Goal: Transaction & Acquisition: Purchase product/service

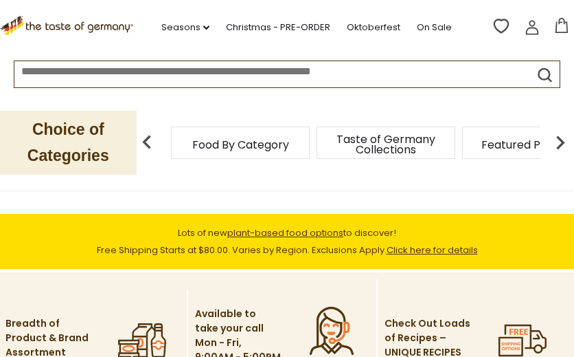
scroll to position [177, 0]
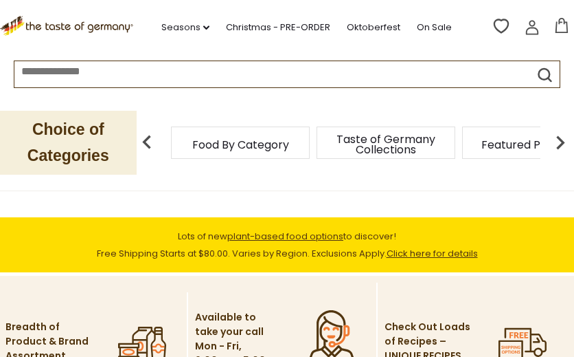
click at [222, 145] on span "Food By Category" at bounding box center [240, 144] width 97 height 10
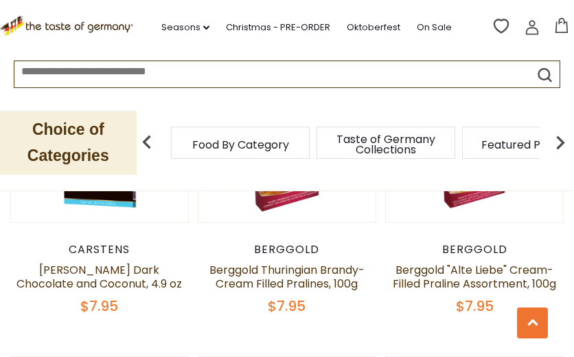
scroll to position [745, 0]
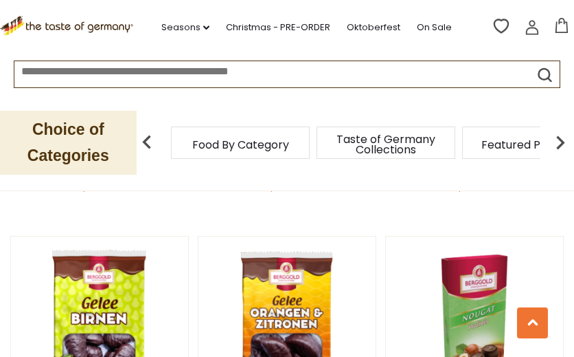
click at [105, 151] on p "Choice of Categories" at bounding box center [68, 143] width 137 height 64
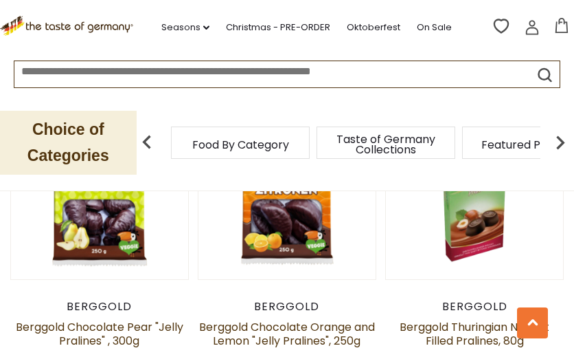
scroll to position [871, 0]
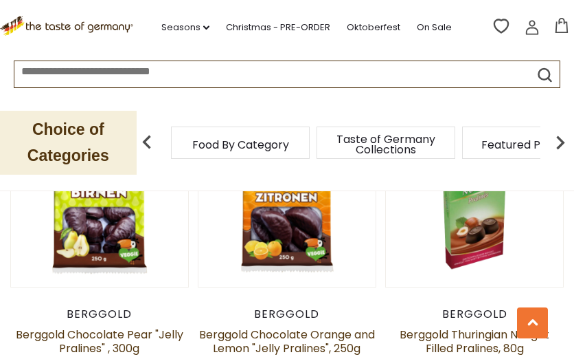
click at [234, 73] on input at bounding box center [259, 69] width 491 height 16
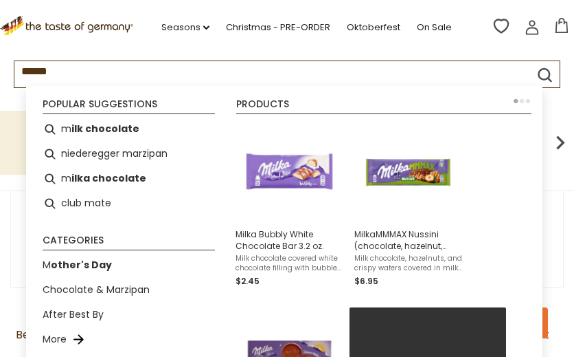
type input "*******"
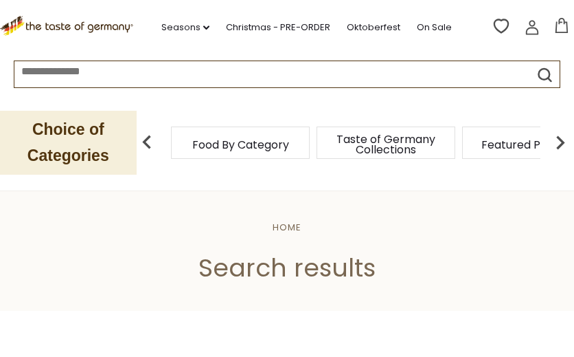
type input "*******"
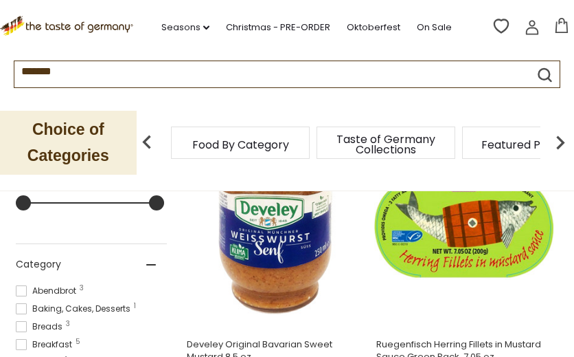
scroll to position [326, 0]
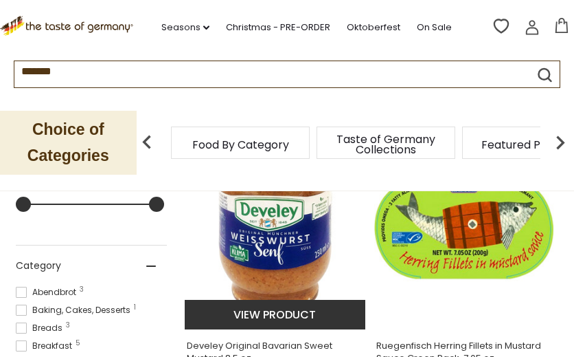
click at [242, 245] on img "Develey Original Bavarian Sweet Mustard 8.5 oz." at bounding box center [276, 226] width 182 height 182
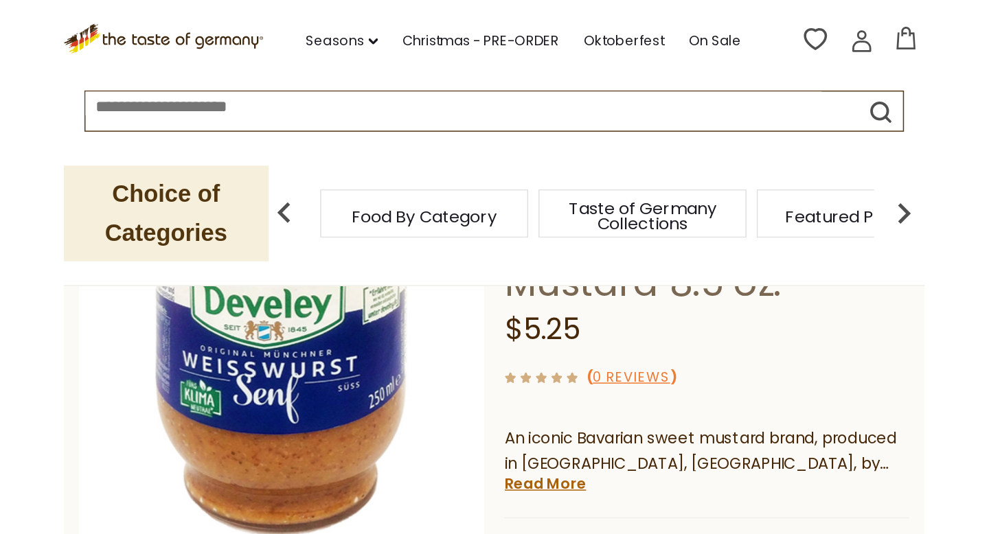
scroll to position [203, 0]
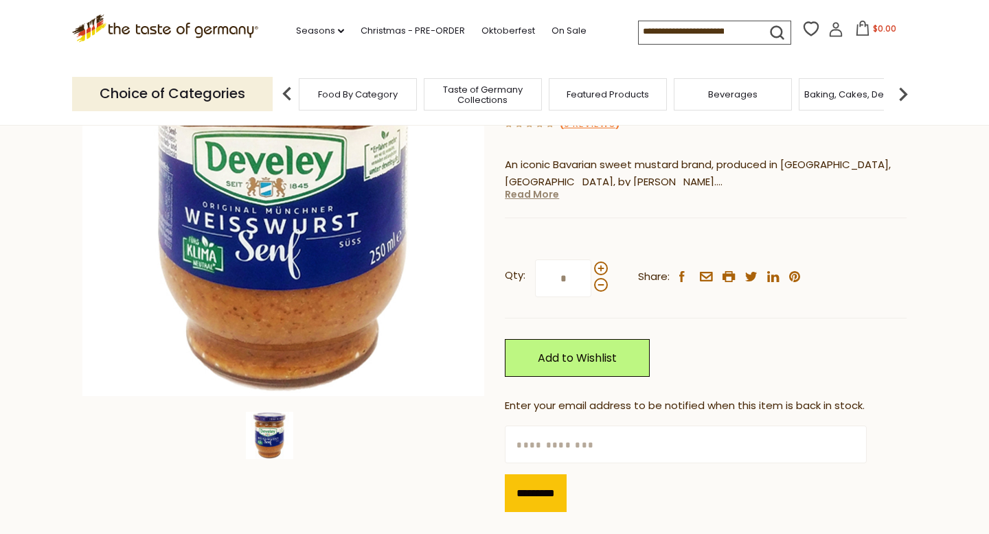
click at [526, 199] on link "Read More" at bounding box center [532, 195] width 54 height 14
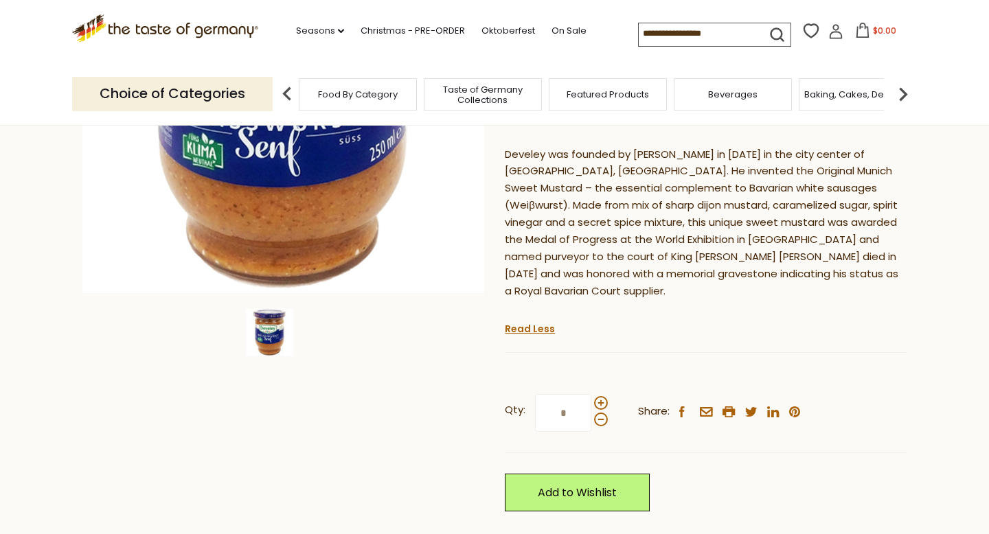
scroll to position [308, 0]
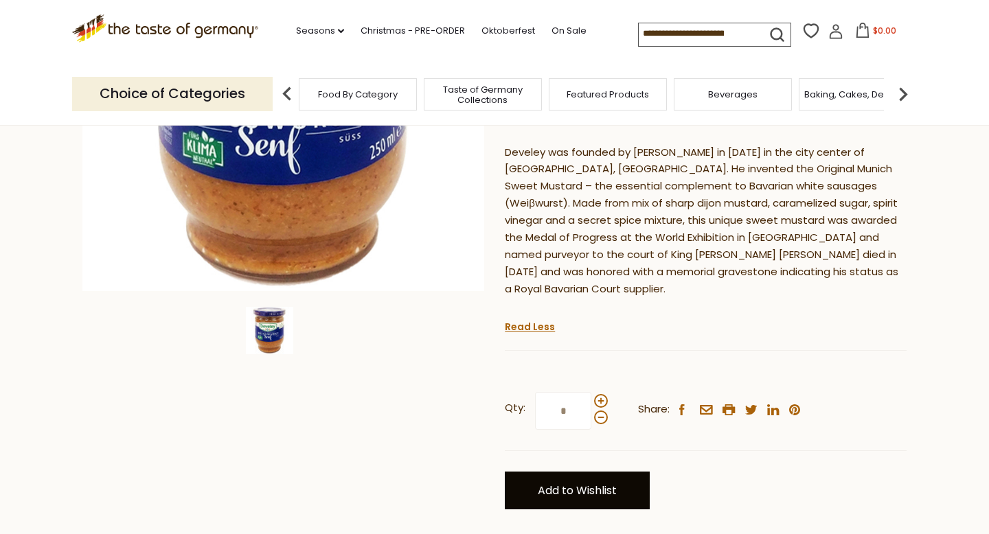
click at [570, 356] on link "Add to Wishlist" at bounding box center [577, 491] width 145 height 38
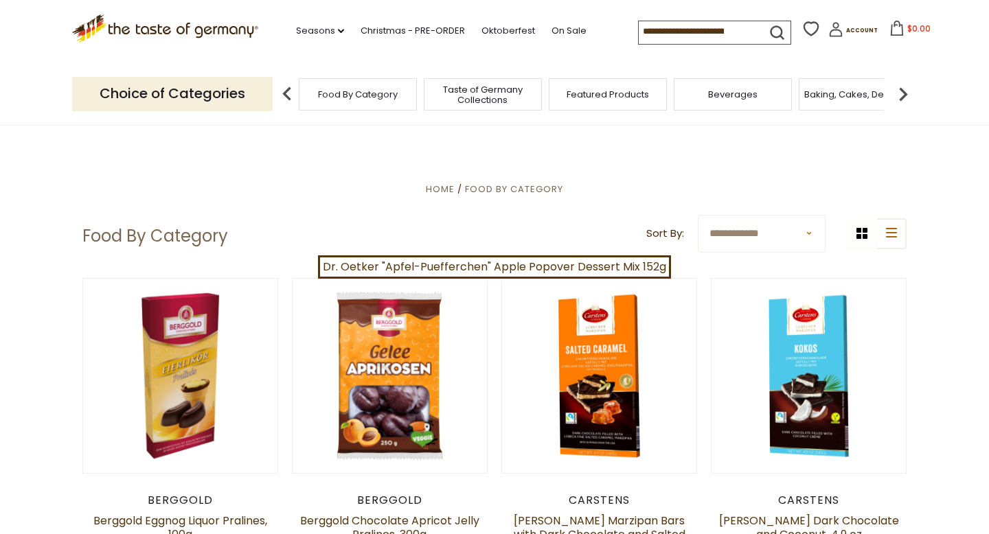
click at [728, 41] on input at bounding box center [697, 30] width 116 height 19
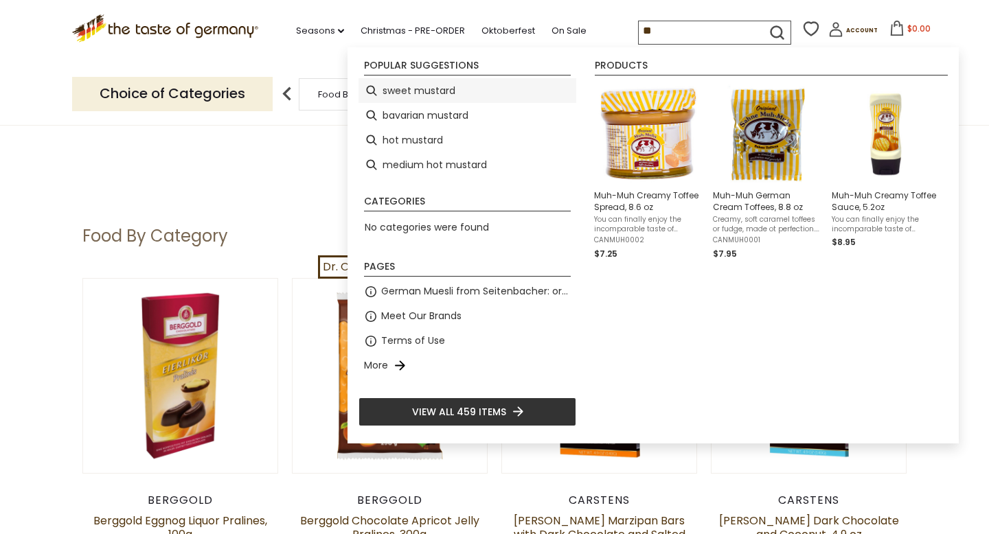
click at [475, 78] on li "sweet mustard" at bounding box center [468, 90] width 218 height 25
type input "**********"
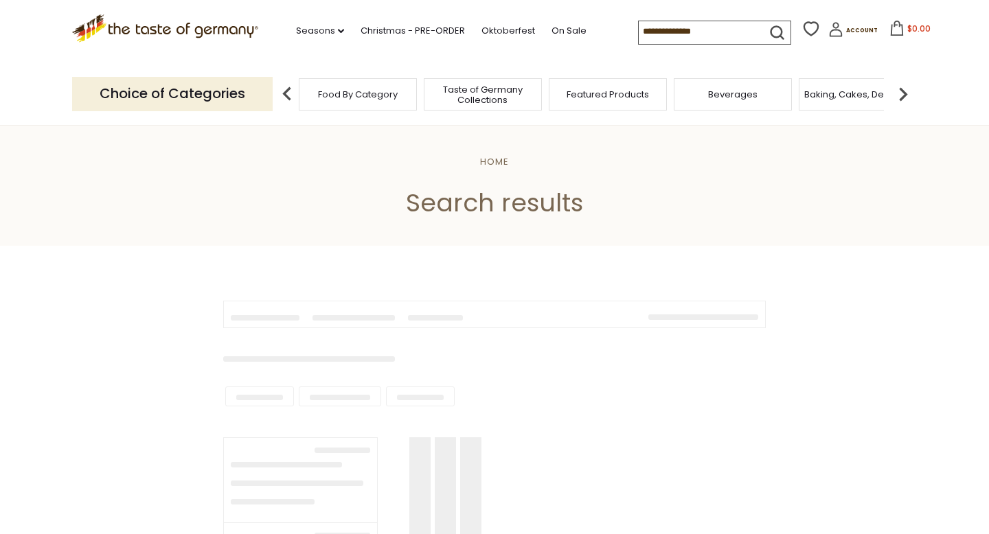
type input "**********"
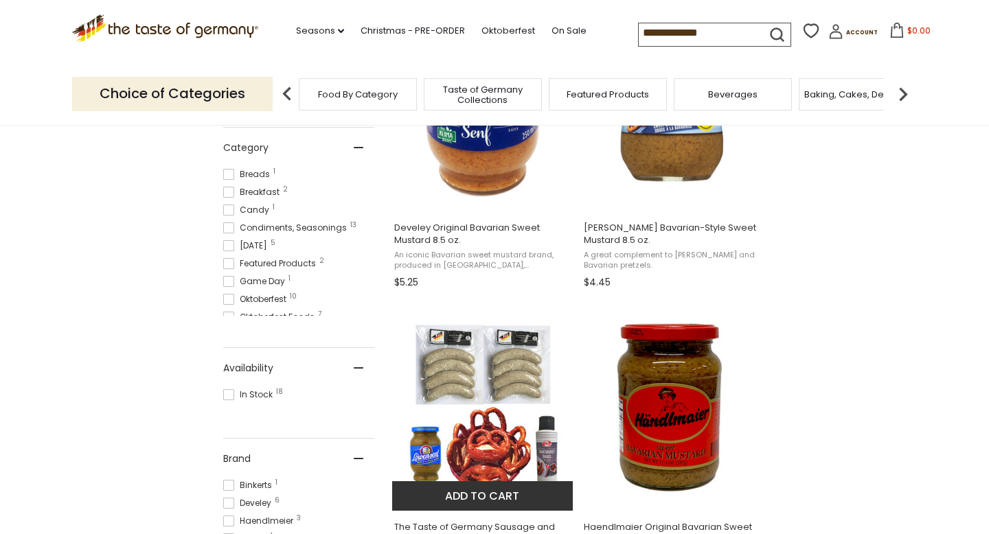
scroll to position [346, 0]
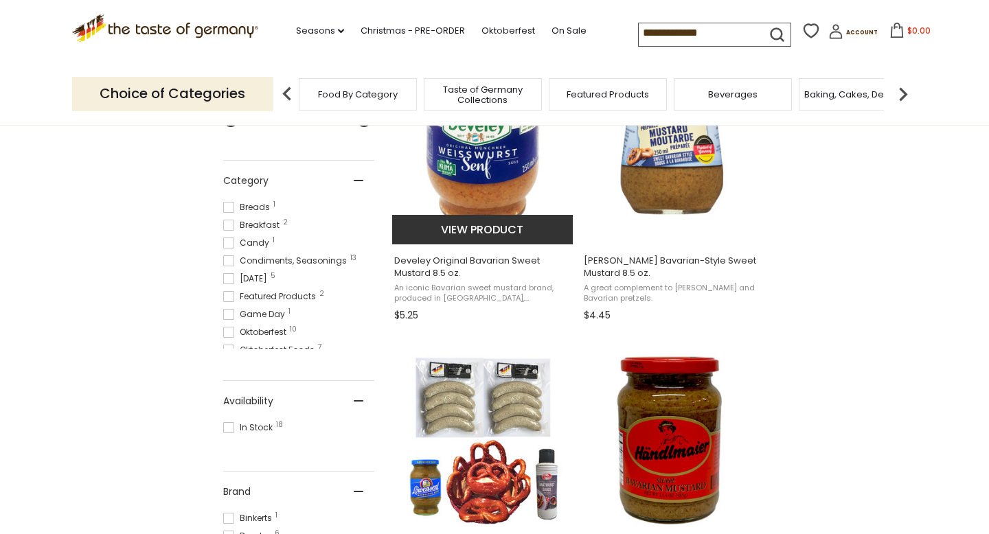
click at [495, 232] on button "View product" at bounding box center [482, 230] width 181 height 30
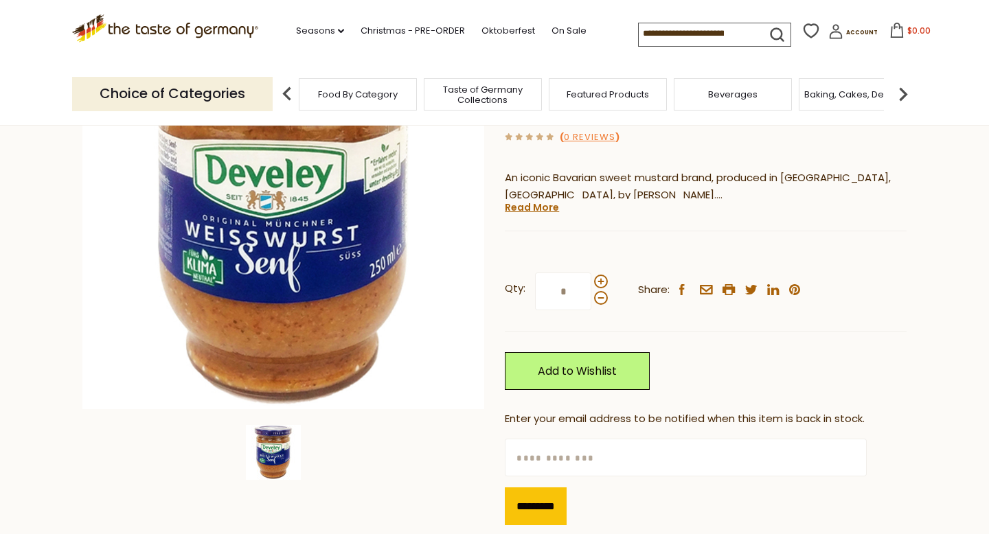
scroll to position [166, 0]
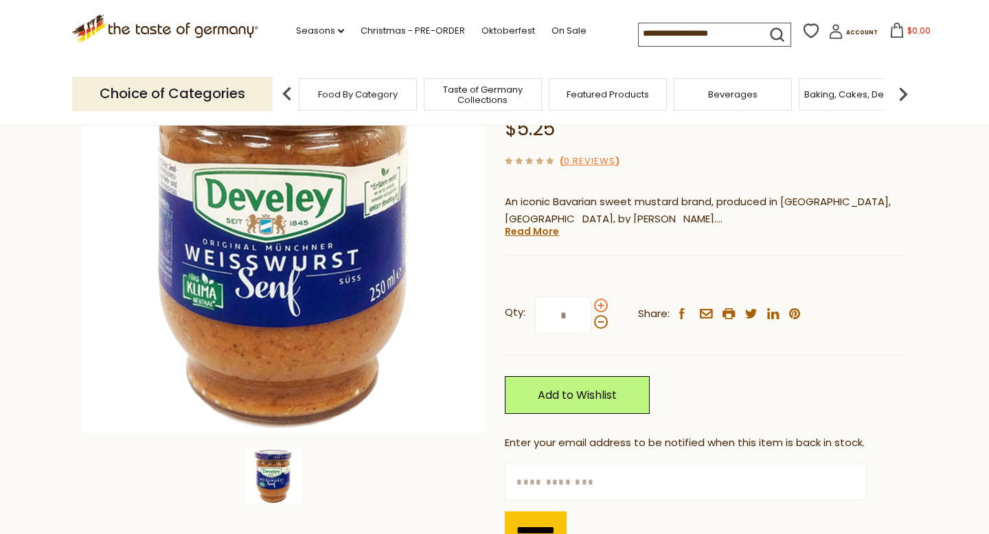
click at [598, 308] on span at bounding box center [601, 306] width 14 height 14
click at [592, 308] on input "*" at bounding box center [563, 316] width 56 height 38
type input "*"
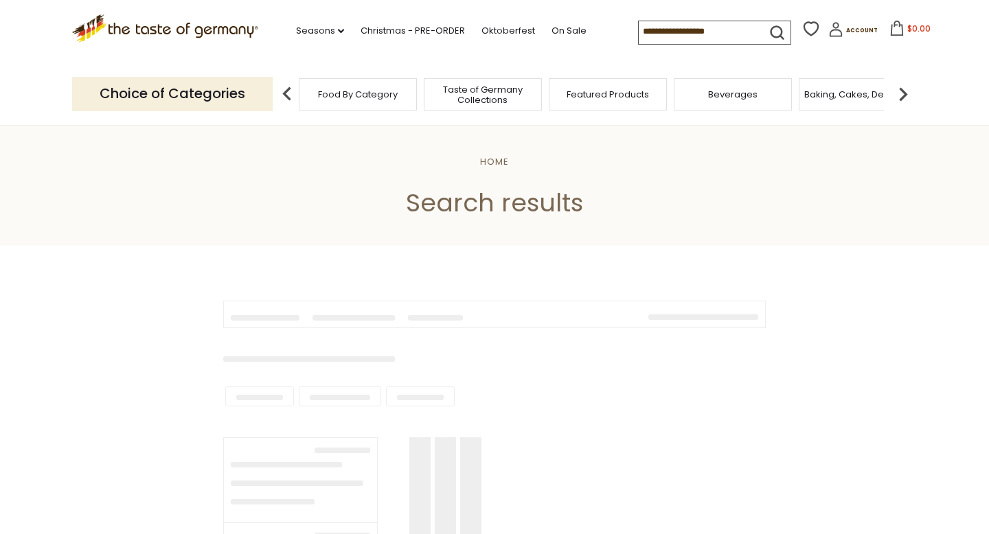
type input "**********"
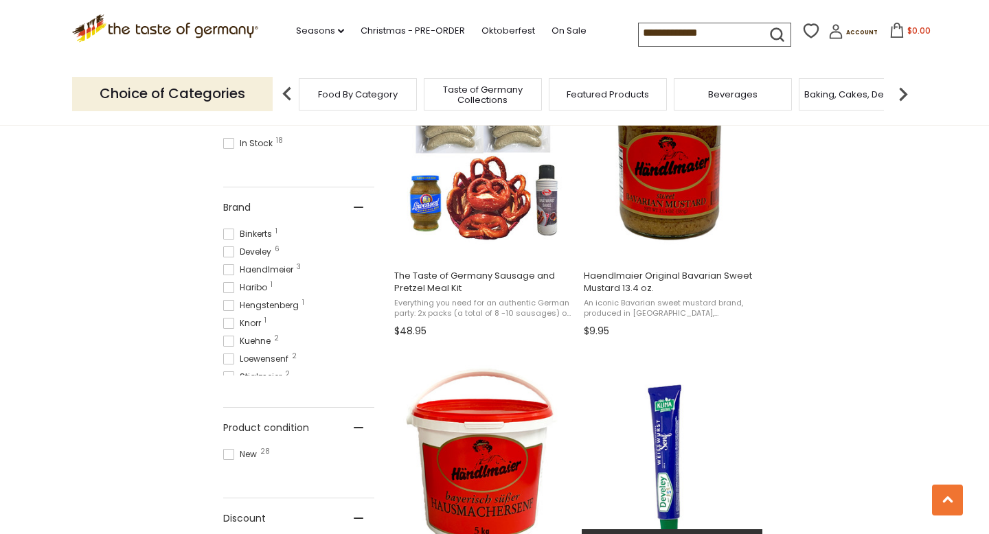
scroll to position [613, 0]
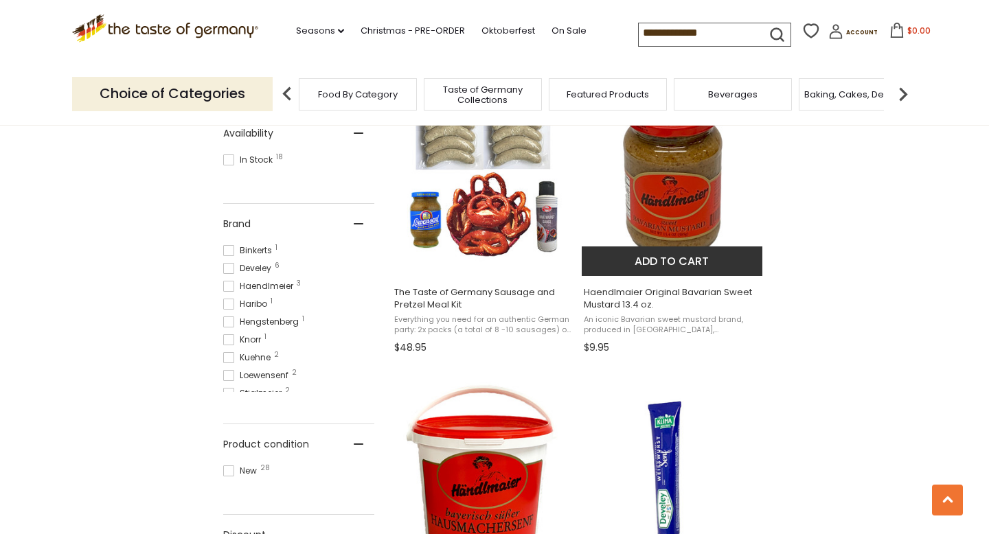
click at [694, 259] on button "Add to cart" at bounding box center [672, 262] width 181 height 30
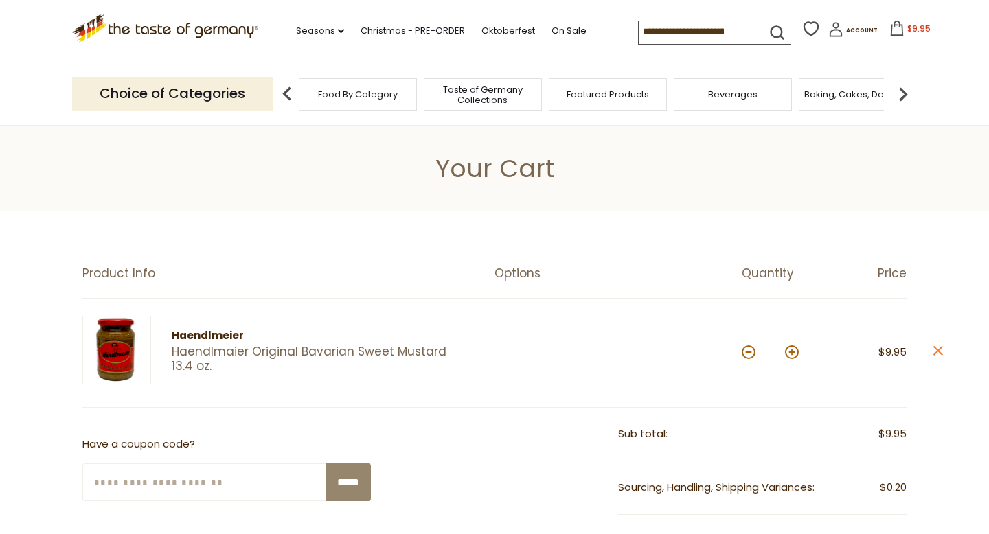
click at [702, 34] on input at bounding box center [697, 30] width 116 height 19
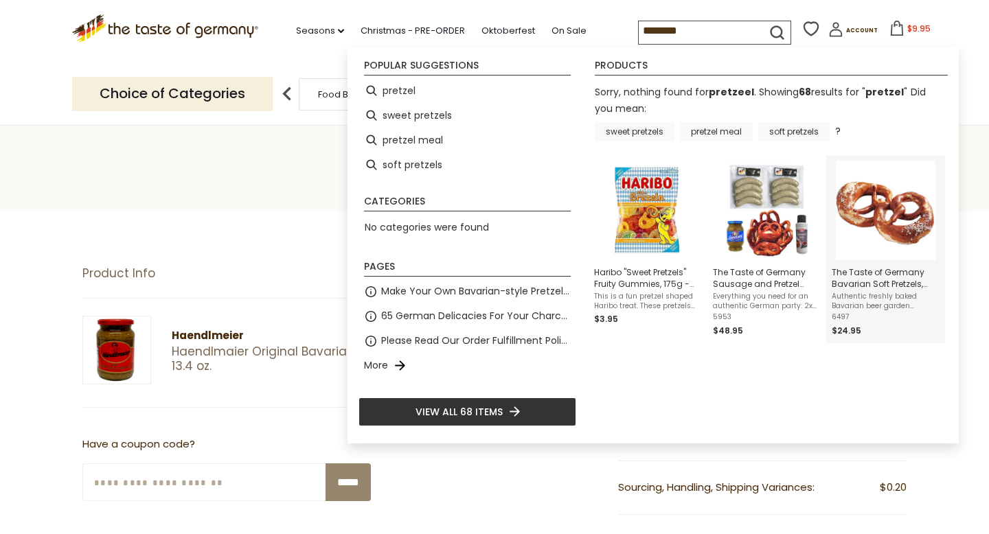
type input "********"
click at [907, 244] on img "The Taste of Germany Bavarian Soft Pretzels, 4oz., 10 pc., handmade and frozen" at bounding box center [886, 211] width 100 height 100
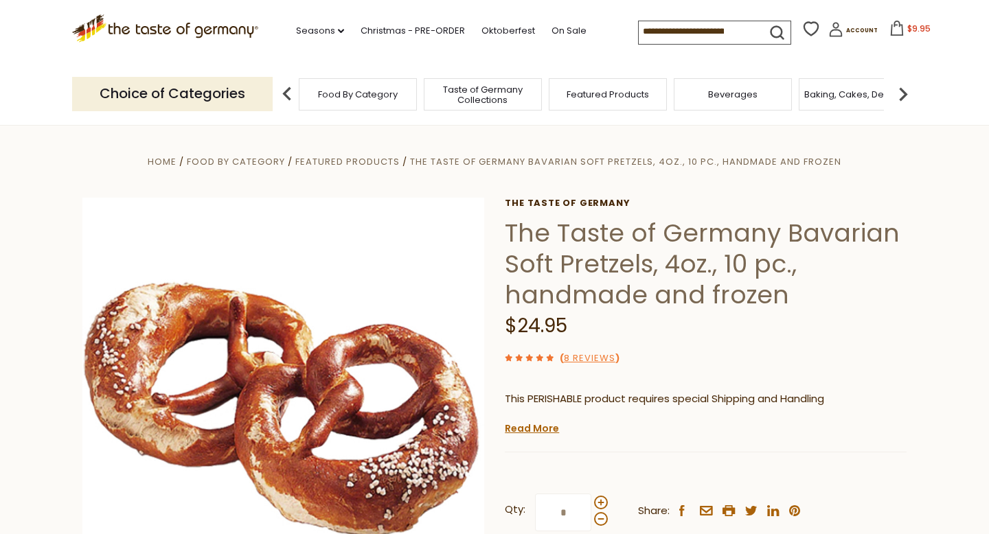
click at [728, 33] on input at bounding box center [697, 30] width 116 height 19
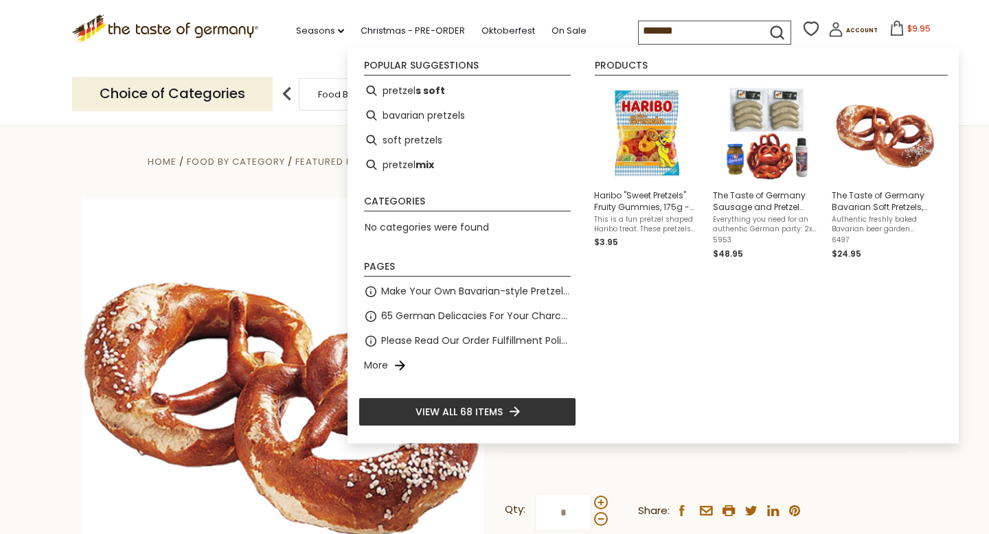
type input "*******"
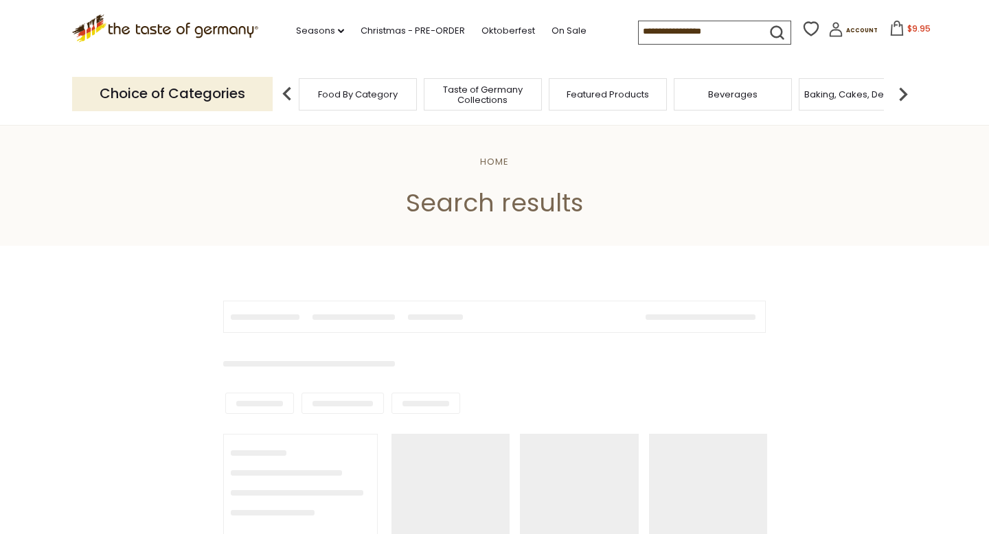
type input "*******"
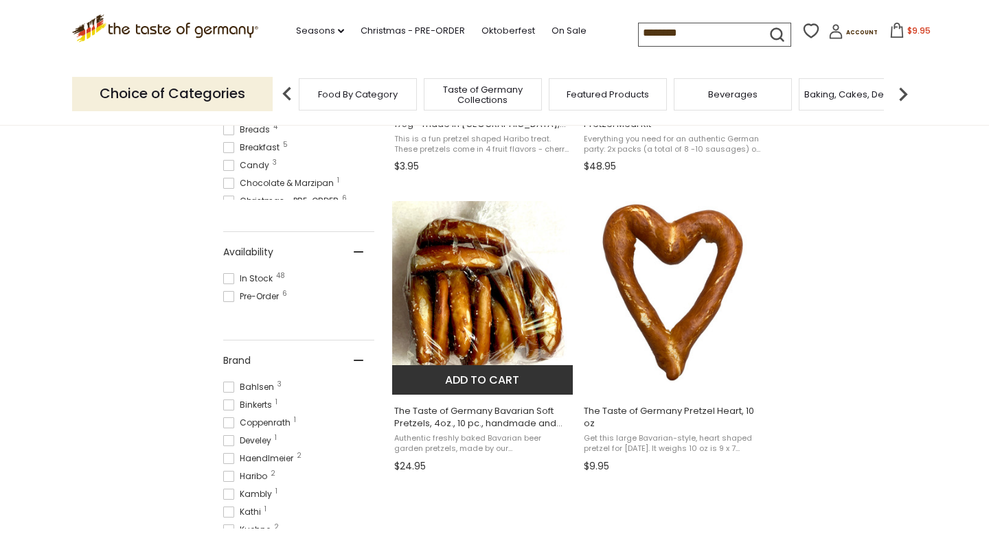
scroll to position [533, 0]
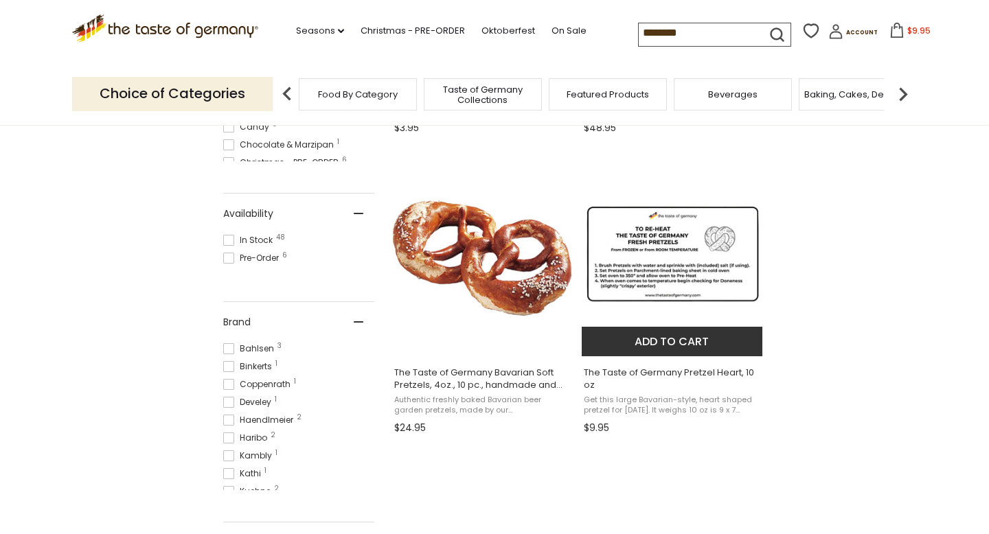
click at [600, 346] on button "Add to cart" at bounding box center [672, 342] width 181 height 30
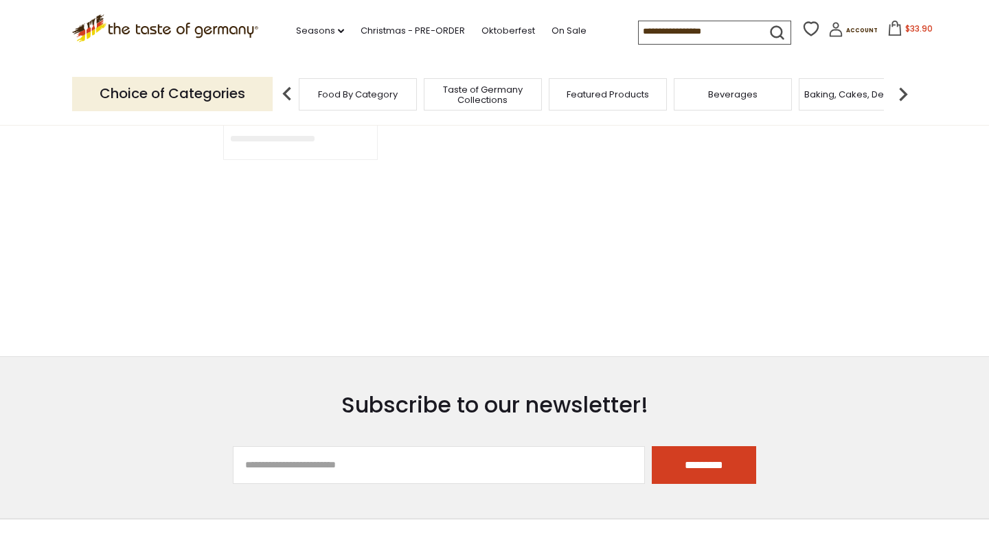
type input "*******"
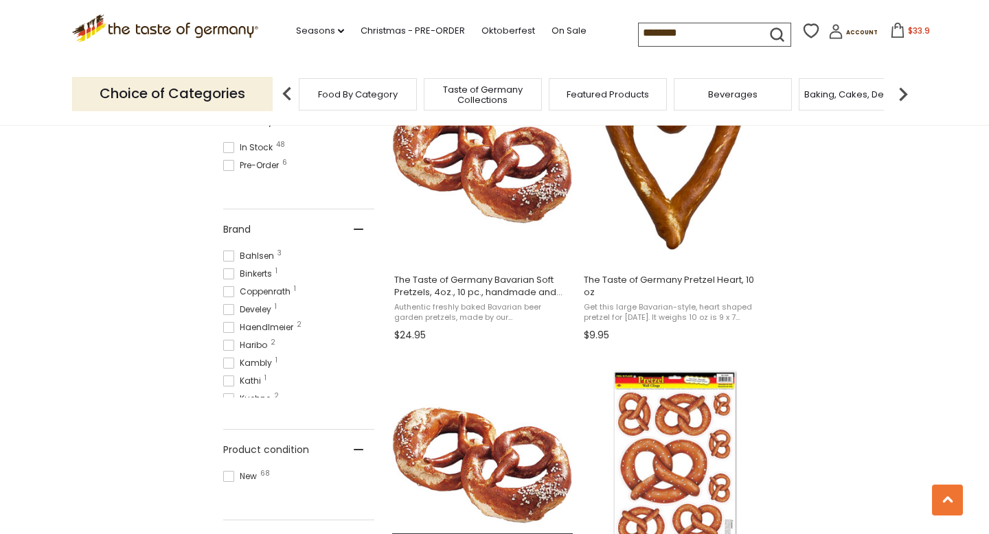
scroll to position [622, 0]
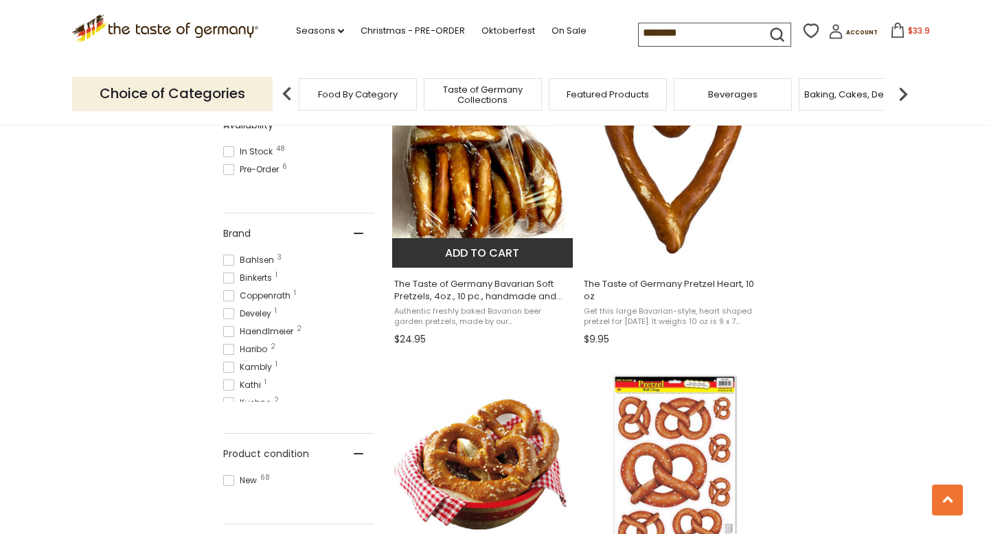
click at [491, 252] on button "Add to cart" at bounding box center [482, 253] width 181 height 30
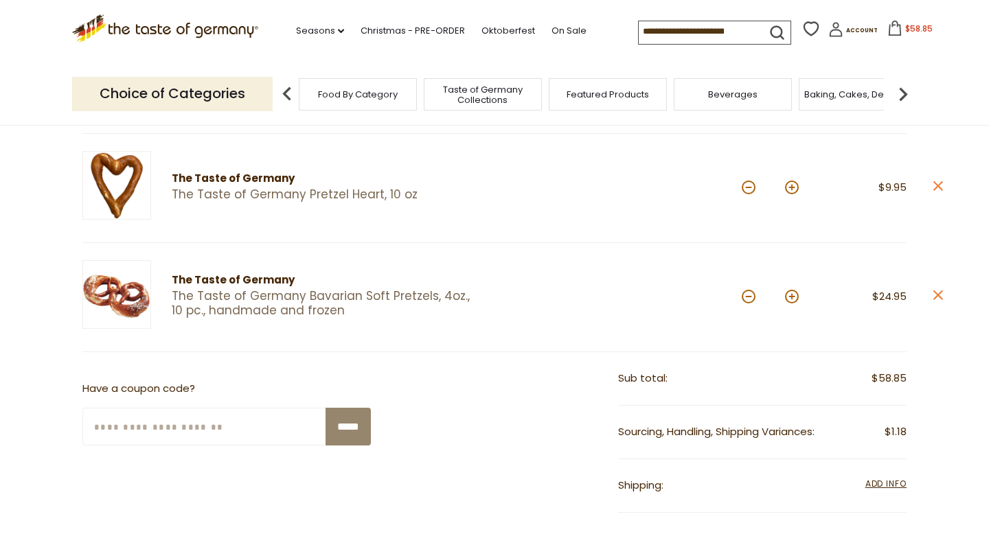
scroll to position [358, 0]
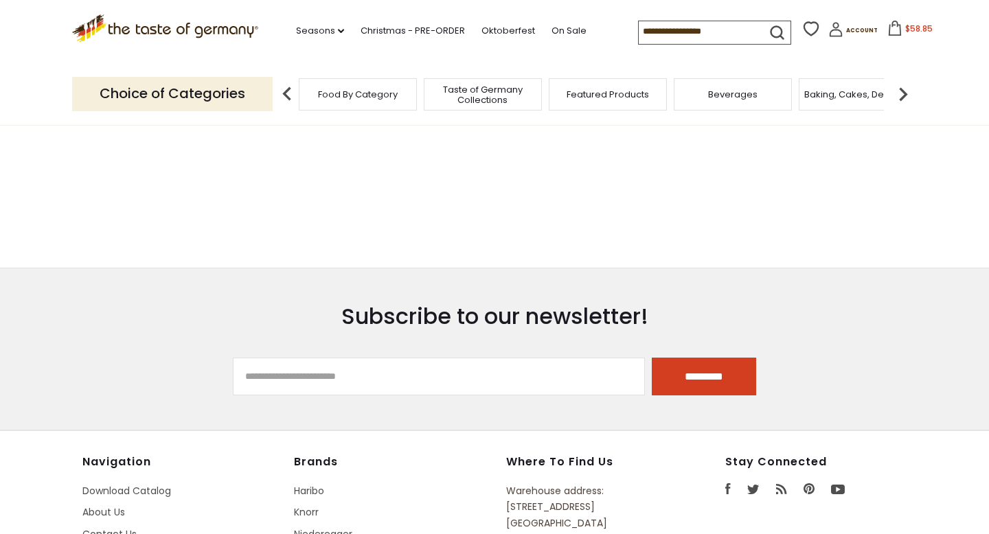
type input "*******"
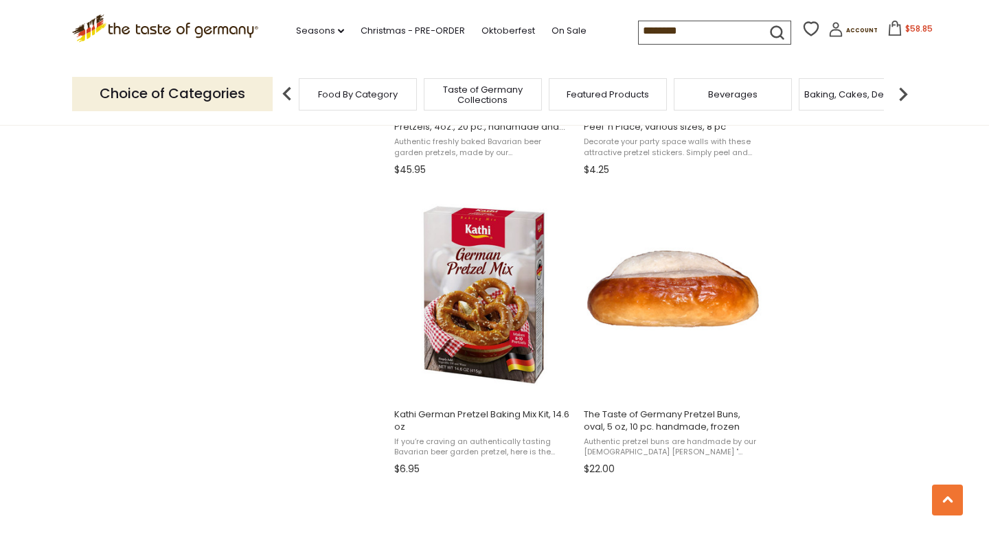
scroll to position [1101, 0]
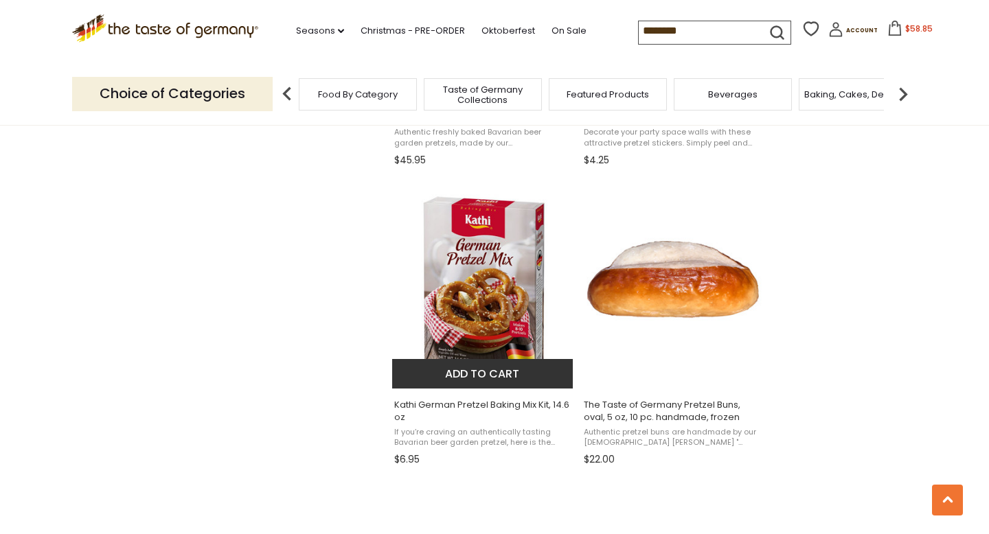
click at [472, 372] on button "Add to cart" at bounding box center [482, 374] width 181 height 30
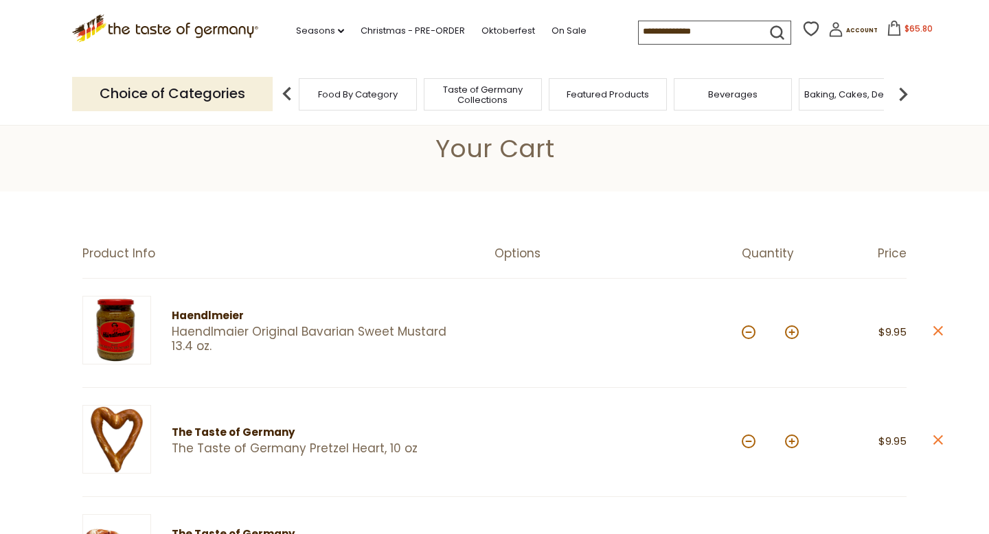
scroll to position [25, 0]
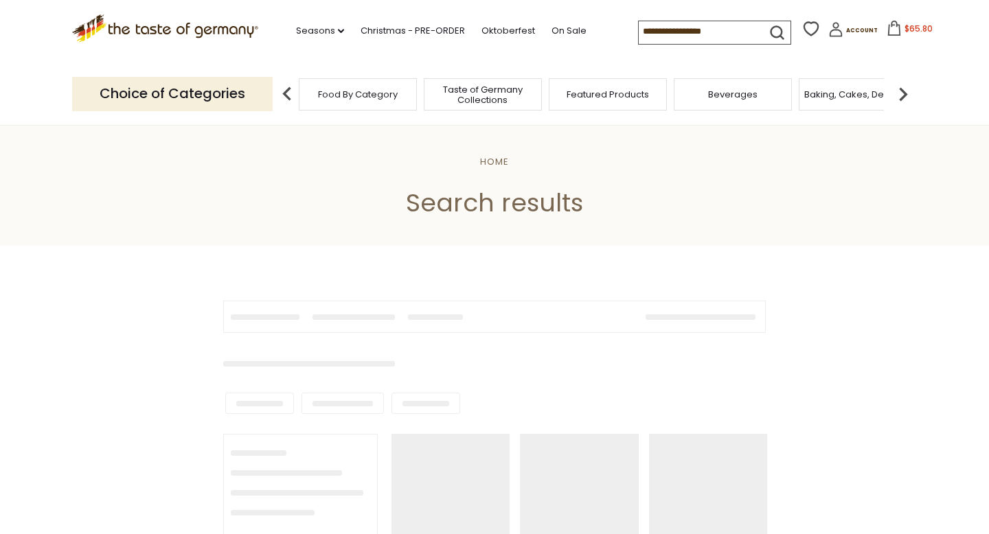
type input "*******"
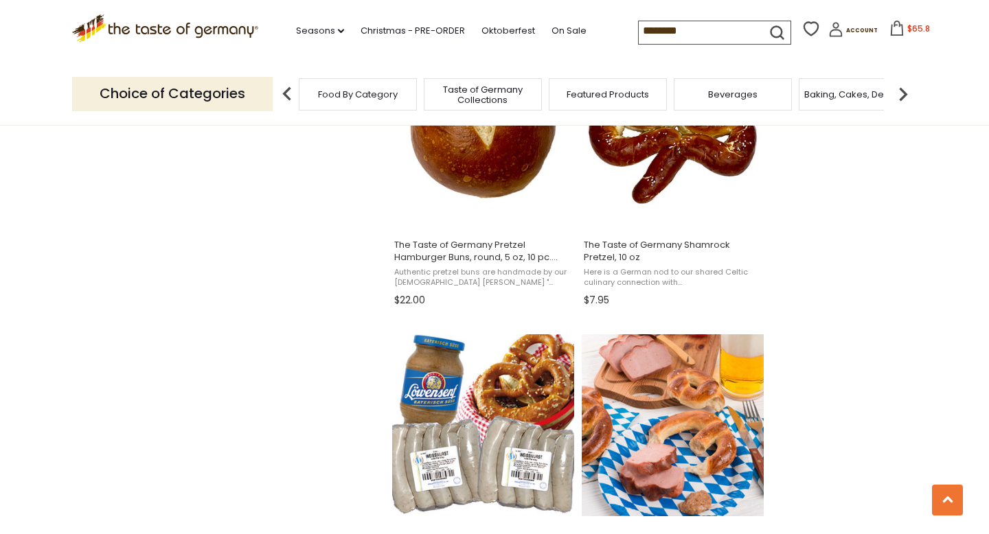
scroll to position [1552, 0]
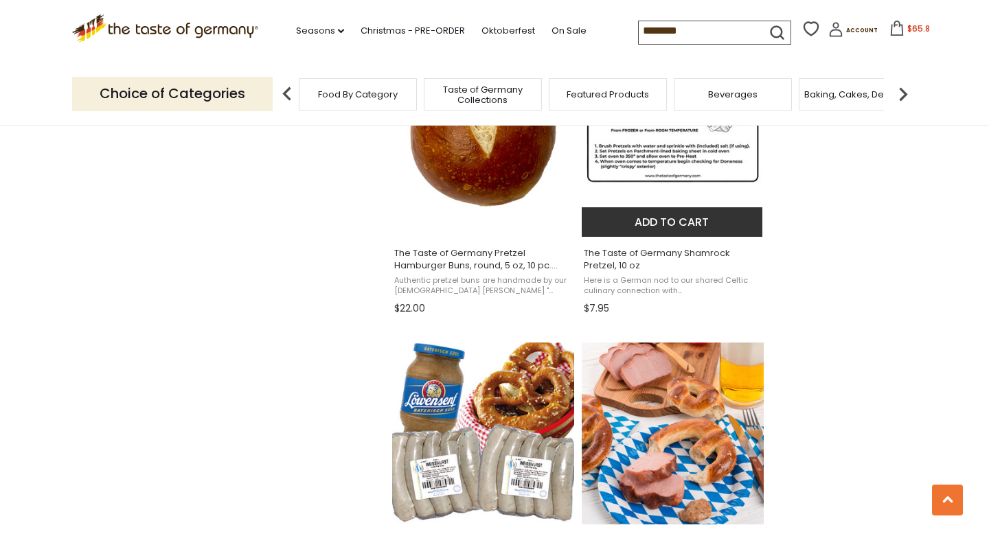
click at [664, 220] on button "Add to cart" at bounding box center [672, 222] width 181 height 30
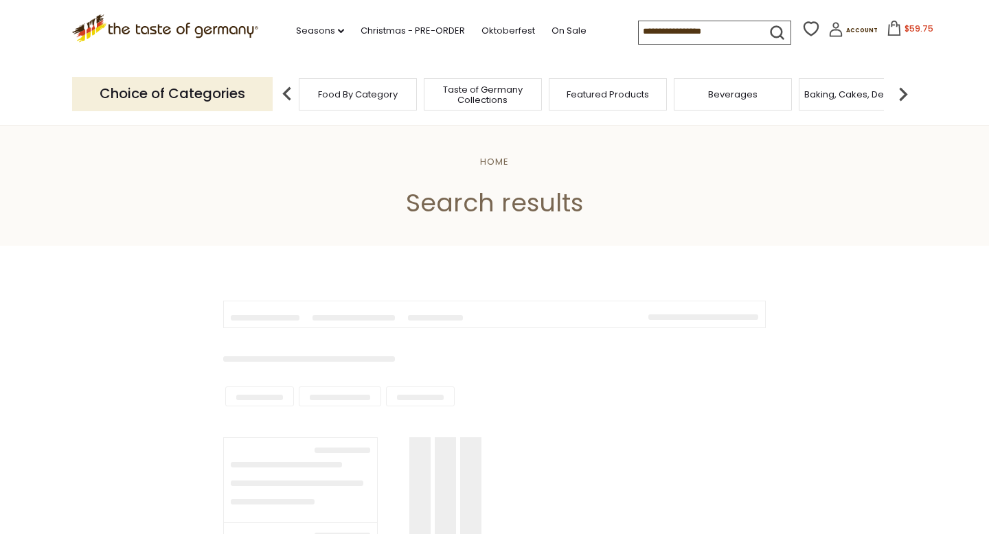
type input "*******"
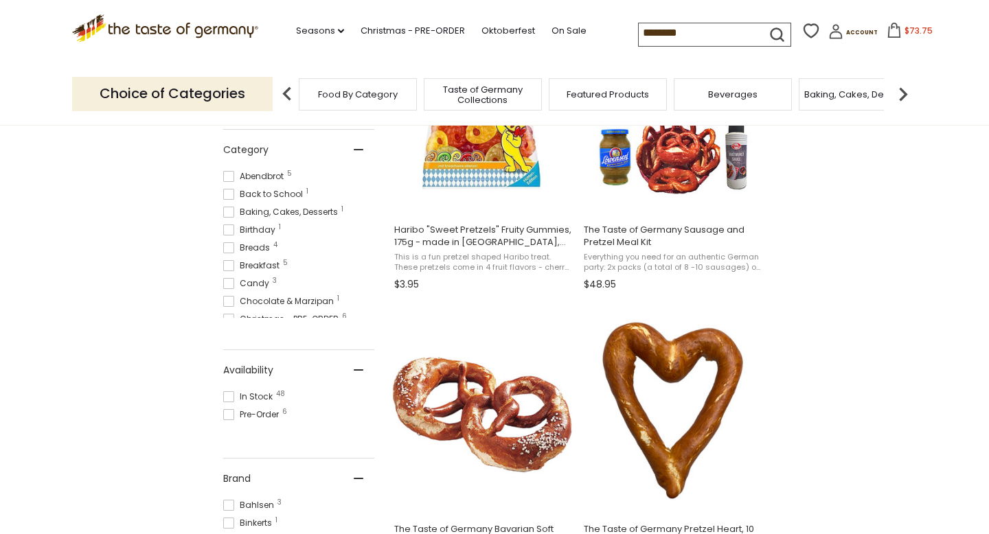
scroll to position [314, 0]
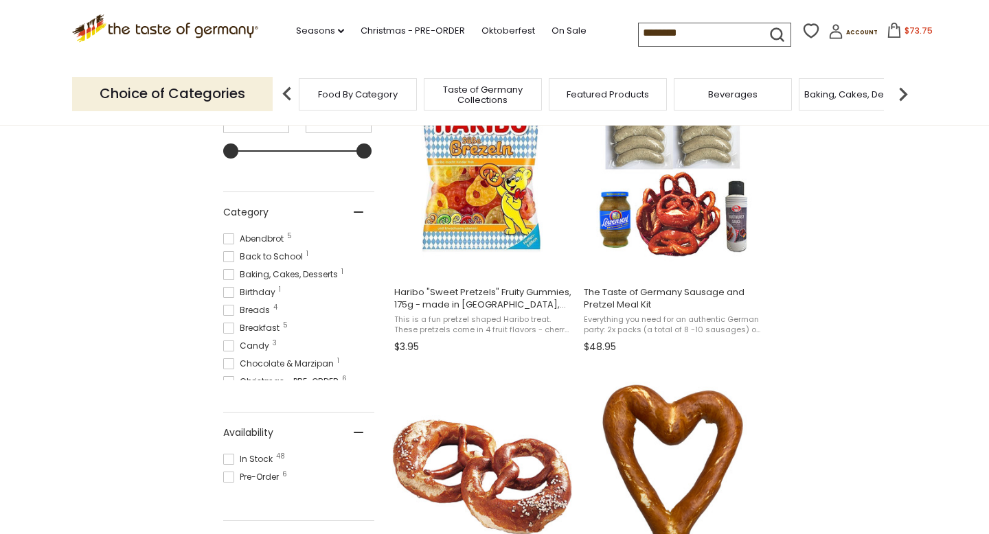
click at [827, 104] on div "Baking, Cakes, Desserts" at bounding box center [858, 94] width 118 height 32
click at [826, 100] on span "Baking, Cakes, Desserts" at bounding box center [851, 94] width 106 height 10
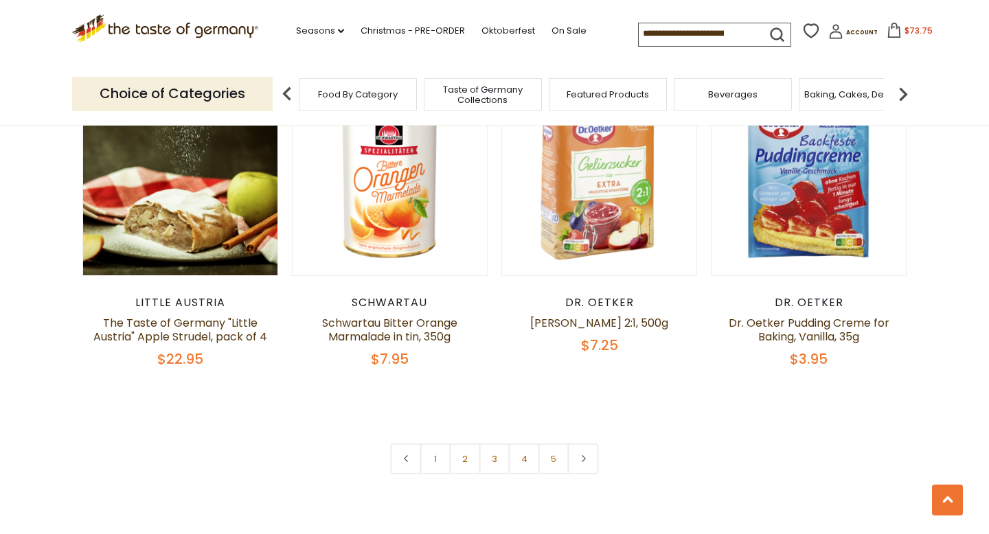
scroll to position [3135, 0]
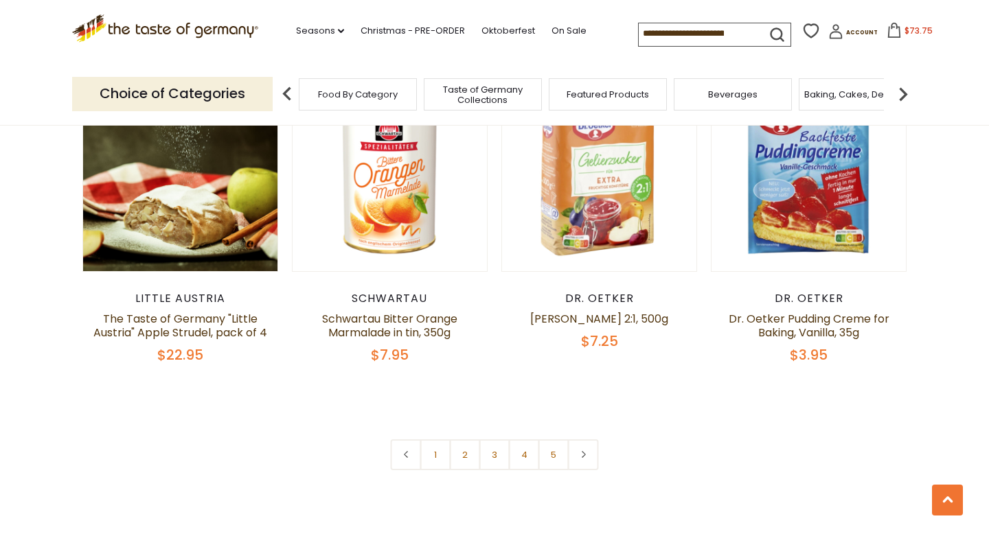
click at [907, 99] on img at bounding box center [903, 93] width 27 height 27
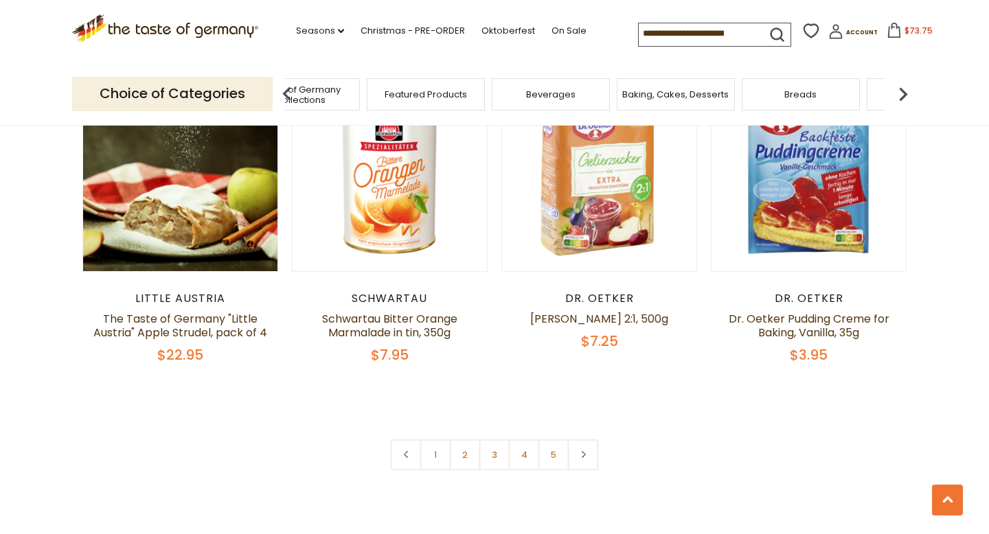
click at [907, 99] on img at bounding box center [903, 93] width 27 height 27
click at [668, 87] on div "Breads" at bounding box center [629, 94] width 118 height 32
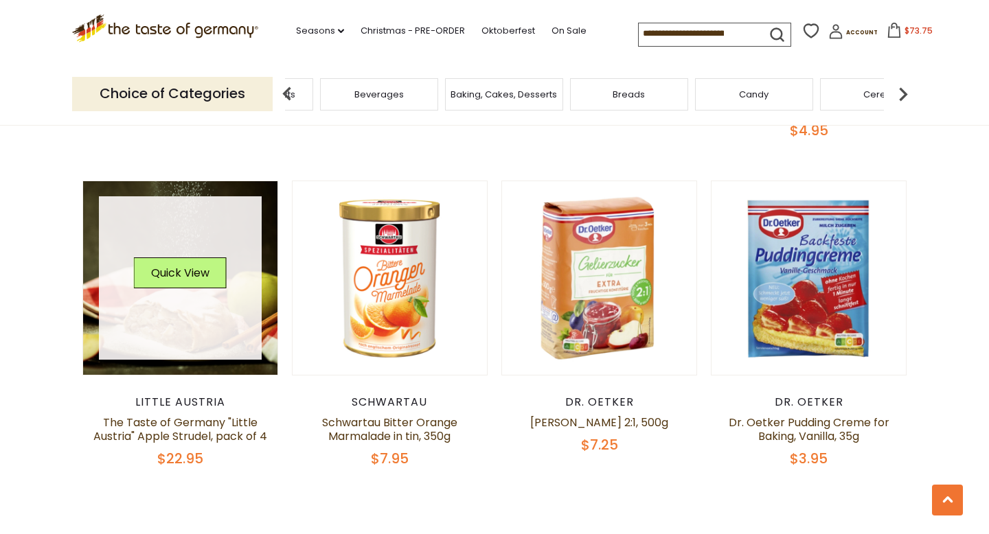
scroll to position [3028, 0]
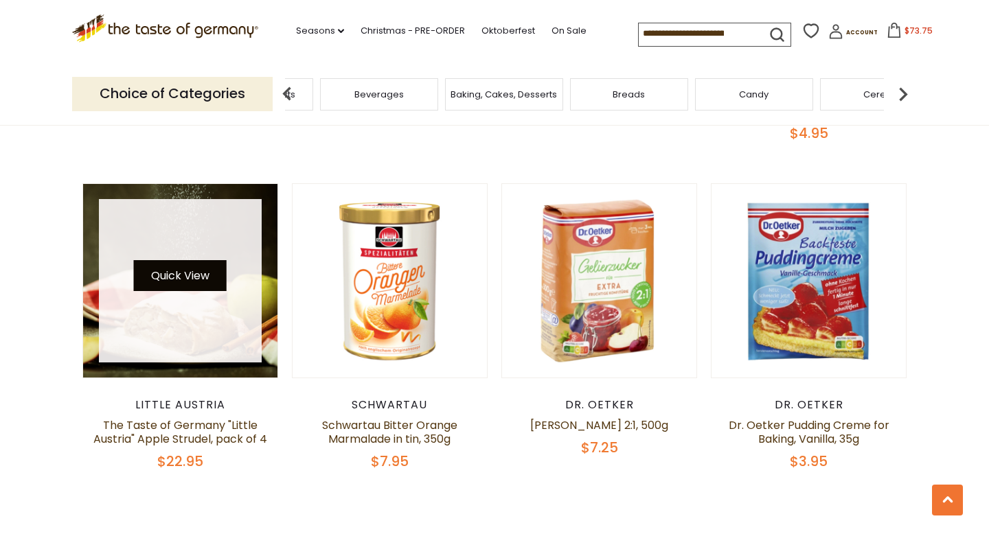
click at [184, 260] on button "Quick View" at bounding box center [180, 275] width 93 height 31
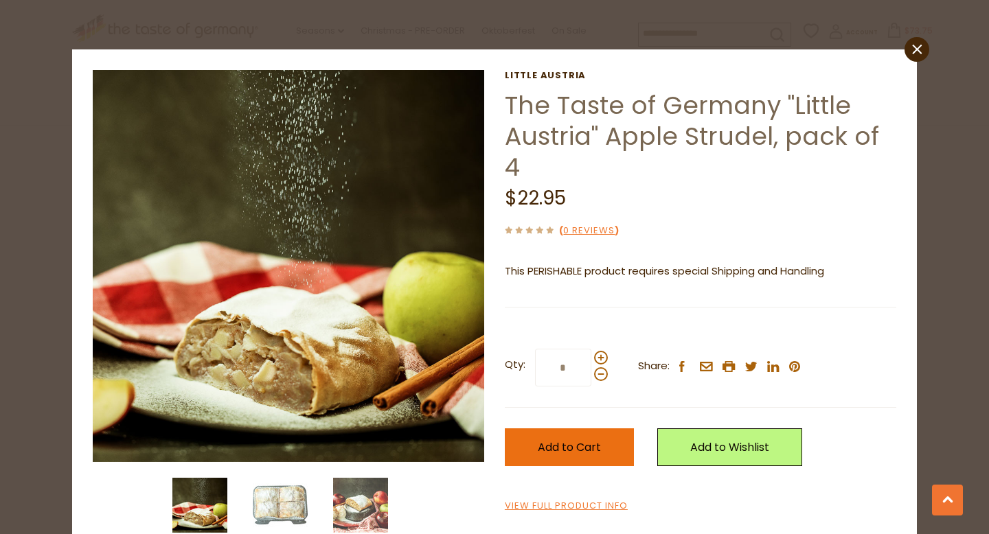
click at [556, 440] on span "Add to Cart" at bounding box center [569, 448] width 63 height 16
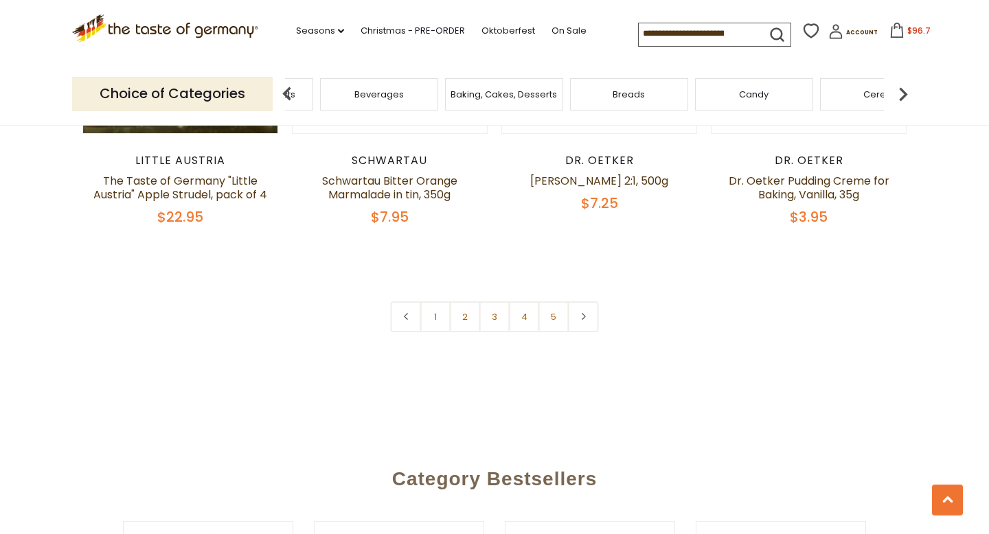
scroll to position [3275, 0]
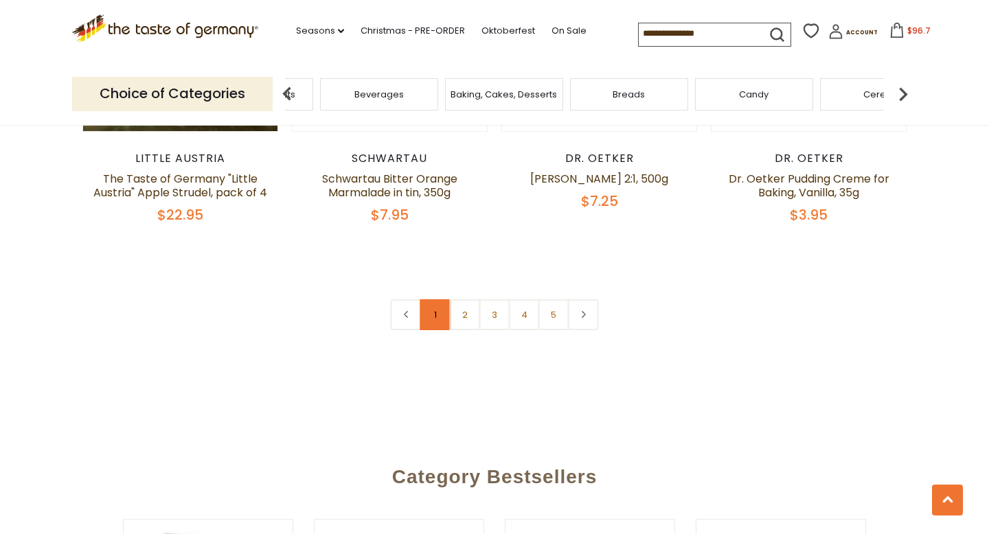
click at [438, 300] on link "1" at bounding box center [435, 315] width 31 height 31
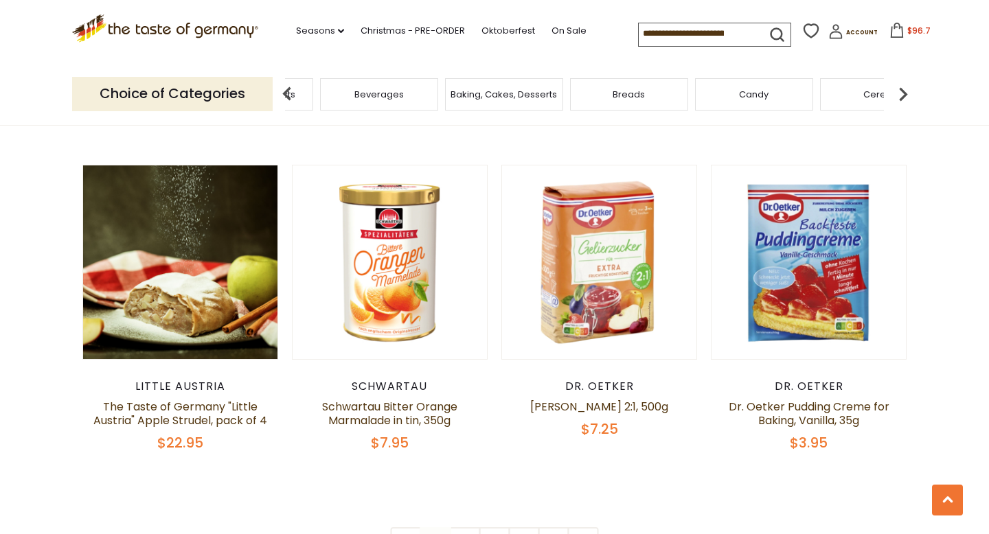
scroll to position [3048, 0]
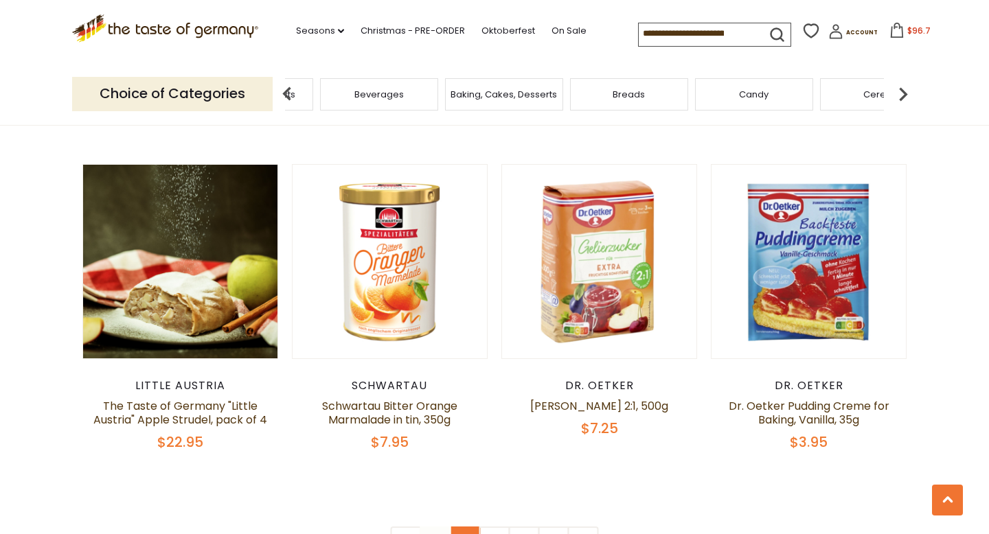
click at [467, 527] on link "2" at bounding box center [465, 542] width 31 height 31
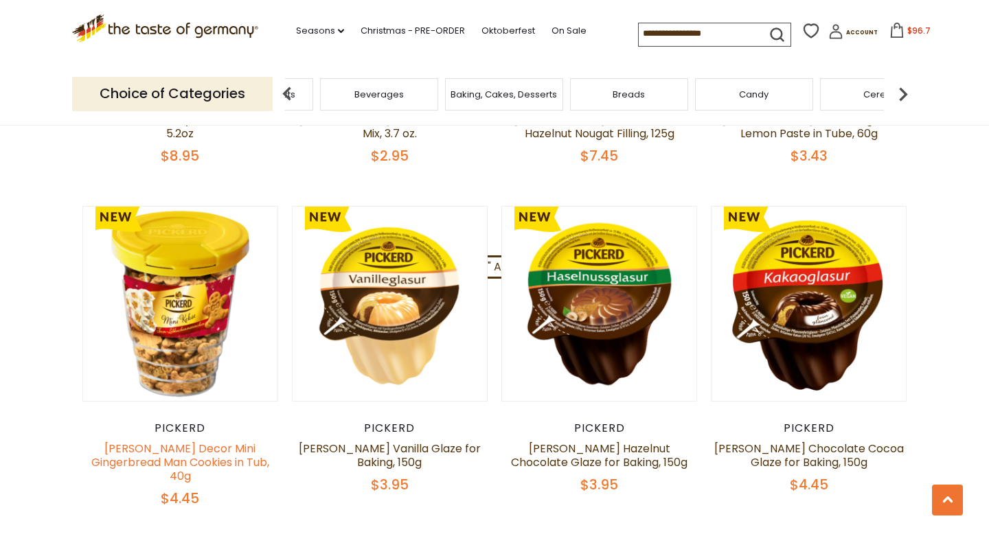
scroll to position [1320, 0]
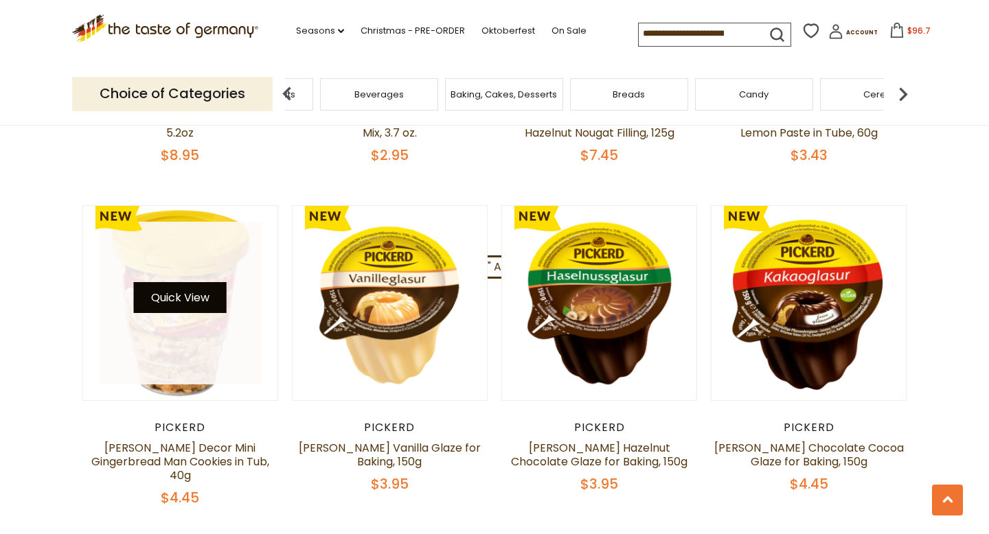
click at [196, 282] on button "Quick View" at bounding box center [180, 297] width 93 height 31
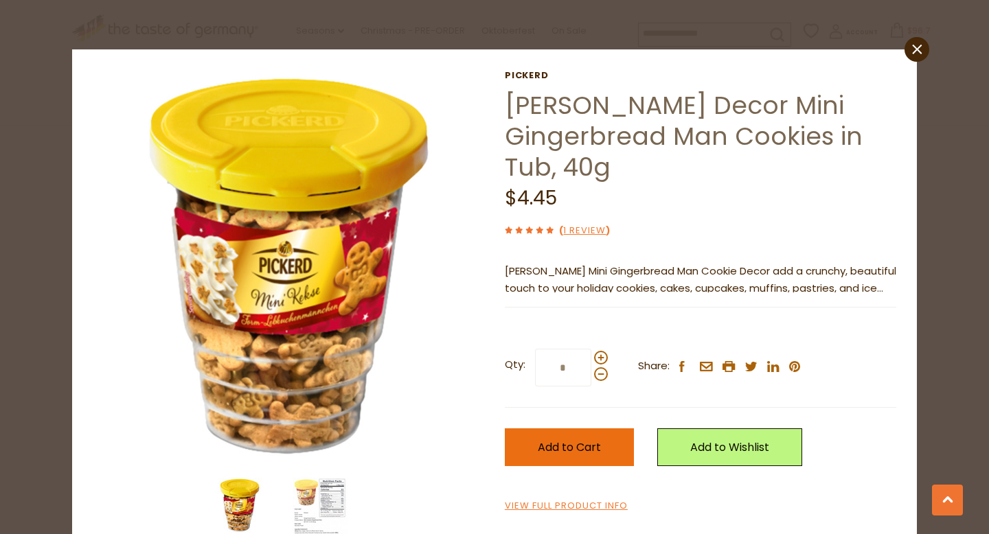
click at [583, 440] on span "Add to Cart" at bounding box center [569, 448] width 63 height 16
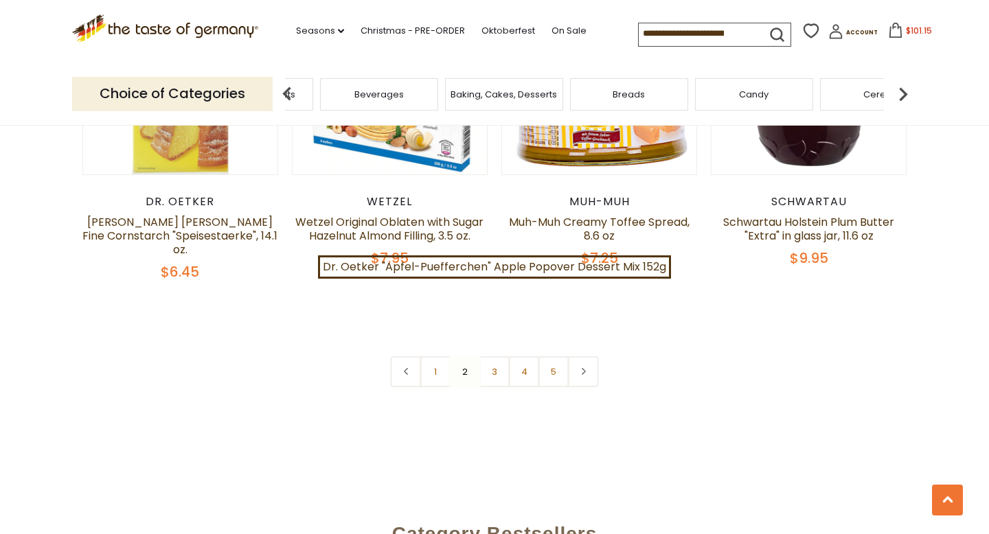
scroll to position [3243, 0]
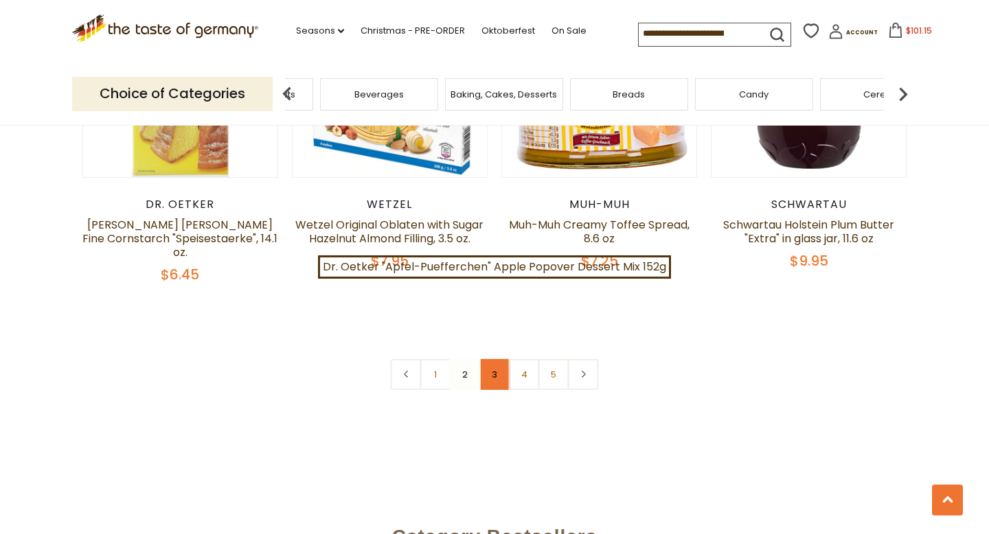
click at [493, 359] on link "3" at bounding box center [495, 374] width 31 height 31
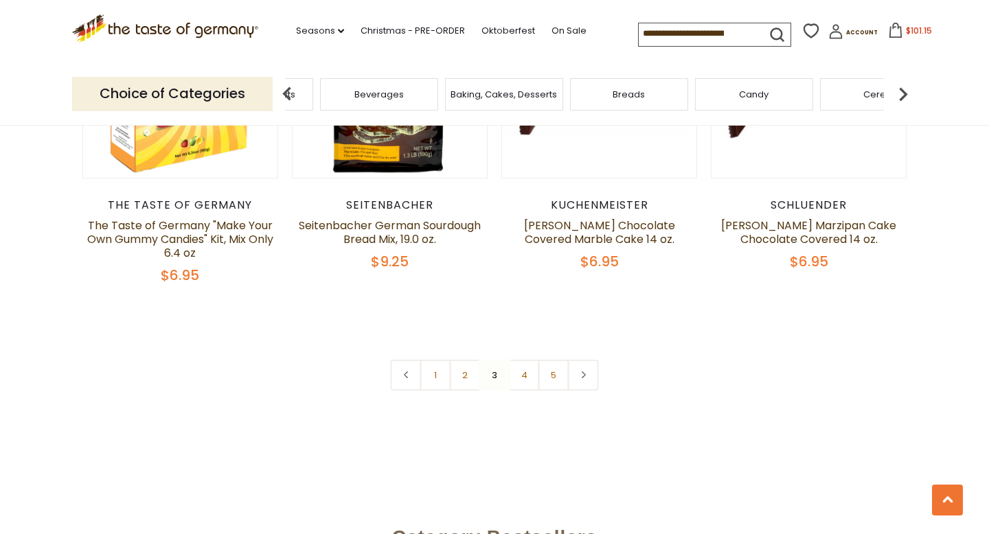
scroll to position [3224, 0]
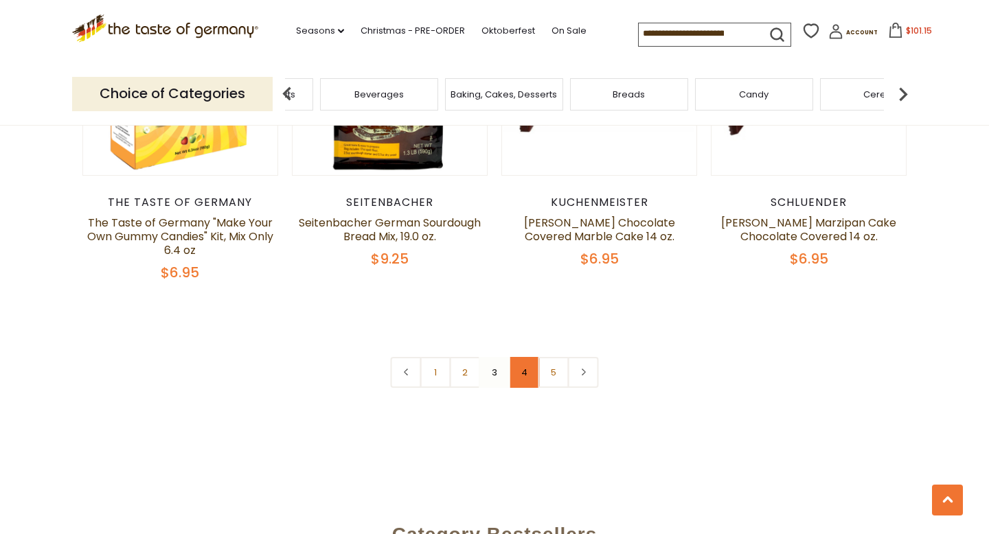
click at [519, 388] on link "4" at bounding box center [524, 372] width 31 height 31
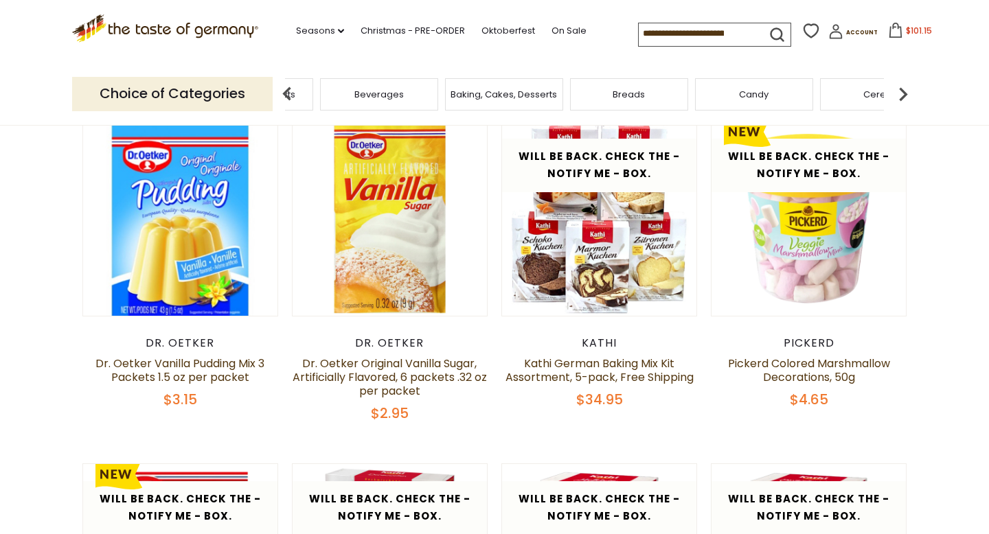
scroll to position [0, 0]
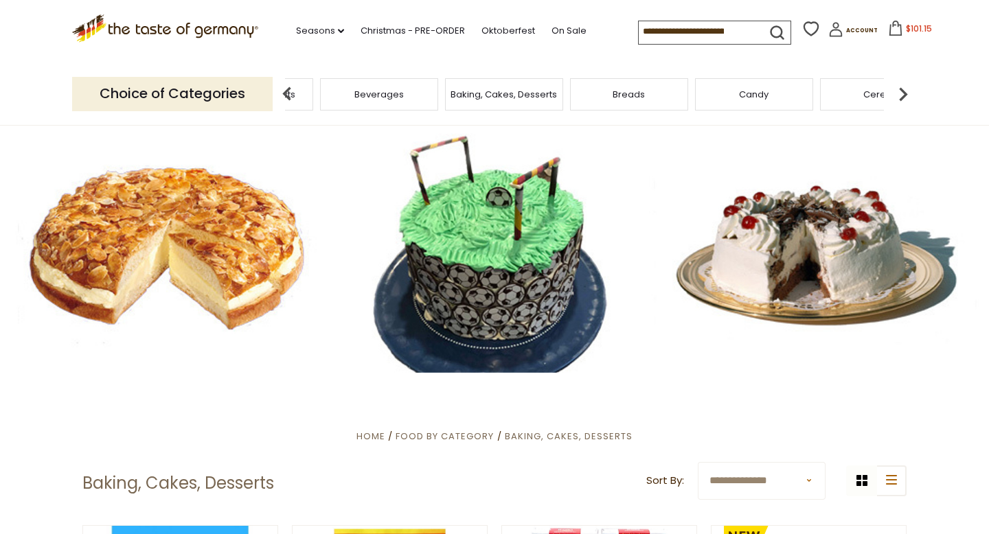
click at [905, 94] on img at bounding box center [903, 93] width 27 height 27
click at [906, 95] on img at bounding box center [903, 93] width 27 height 27
click at [905, 95] on img at bounding box center [903, 93] width 27 height 27
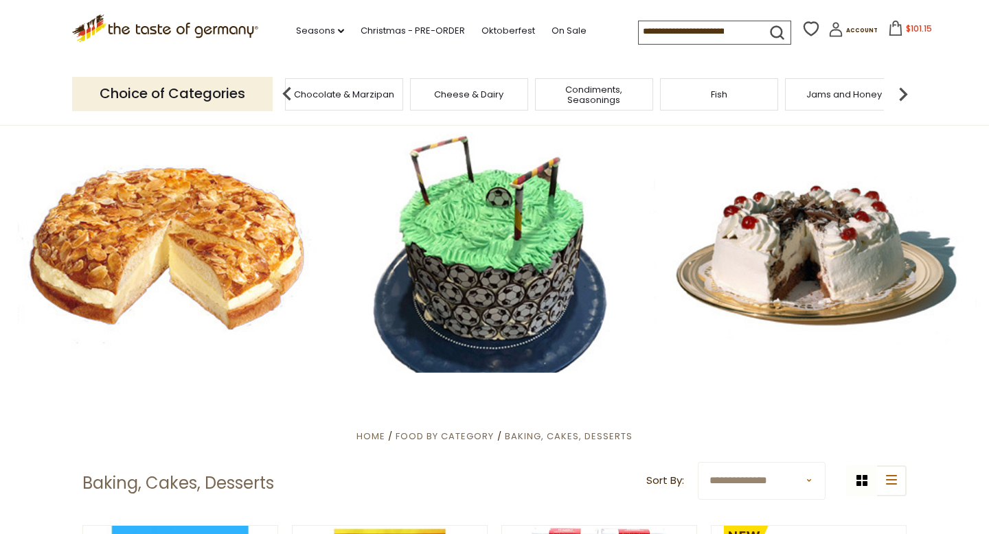
click at [905, 96] on img at bounding box center [903, 93] width 27 height 27
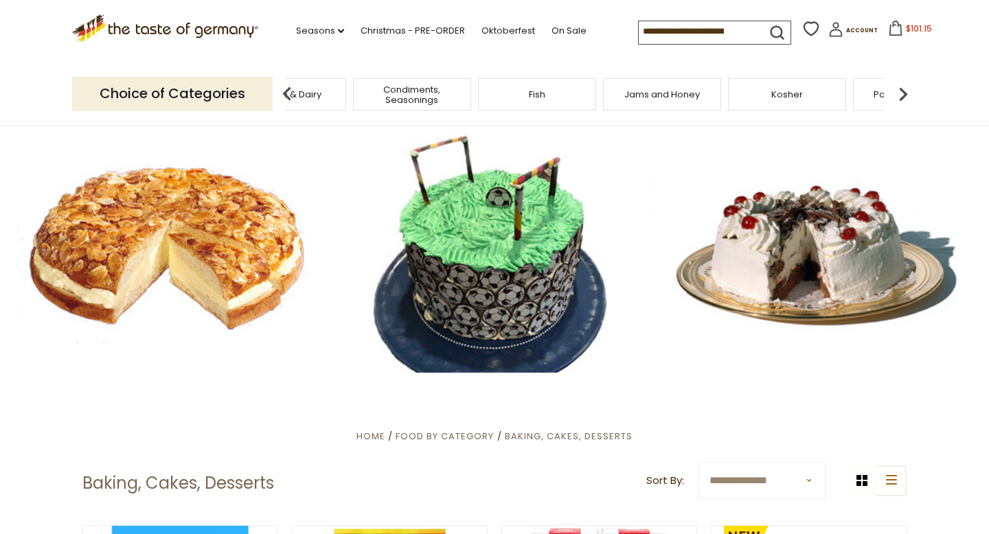
click at [906, 96] on img at bounding box center [903, 93] width 27 height 27
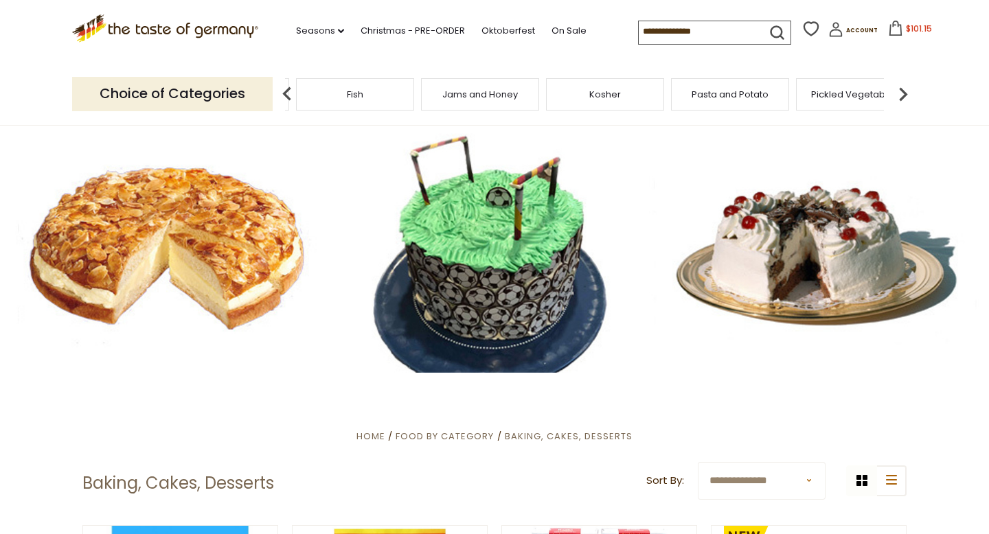
click at [906, 96] on img at bounding box center [903, 93] width 27 height 27
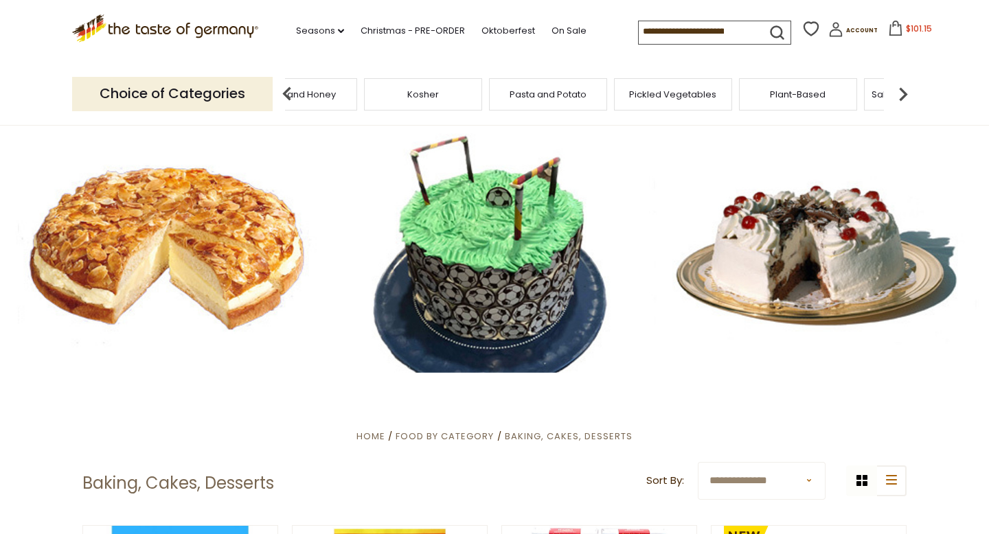
click at [906, 96] on img at bounding box center [903, 93] width 27 height 27
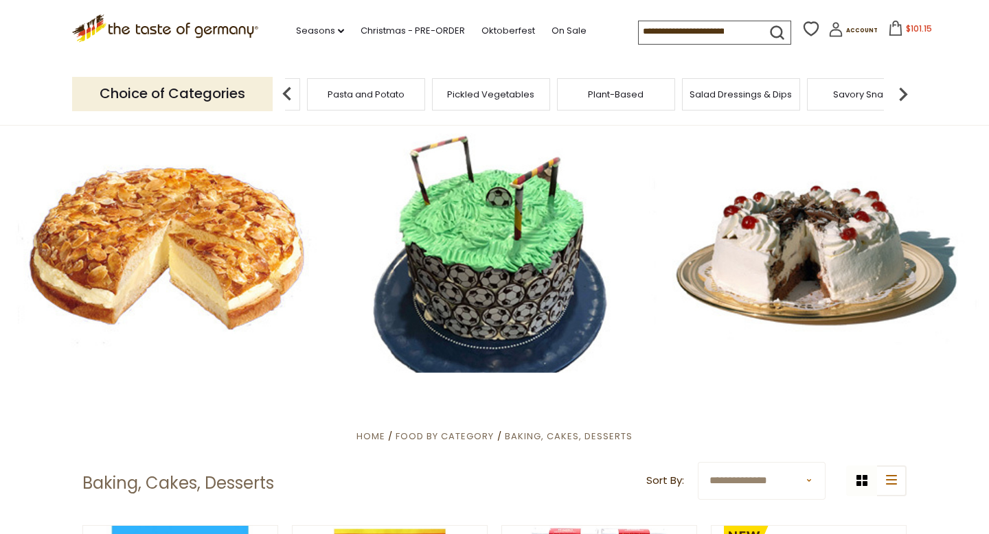
click at [906, 96] on img at bounding box center [903, 93] width 27 height 27
click at [664, 101] on div "Savory Snacks" at bounding box center [684, 94] width 118 height 32
click at [663, 91] on span "Savory Snacks" at bounding box center [694, 94] width 65 height 10
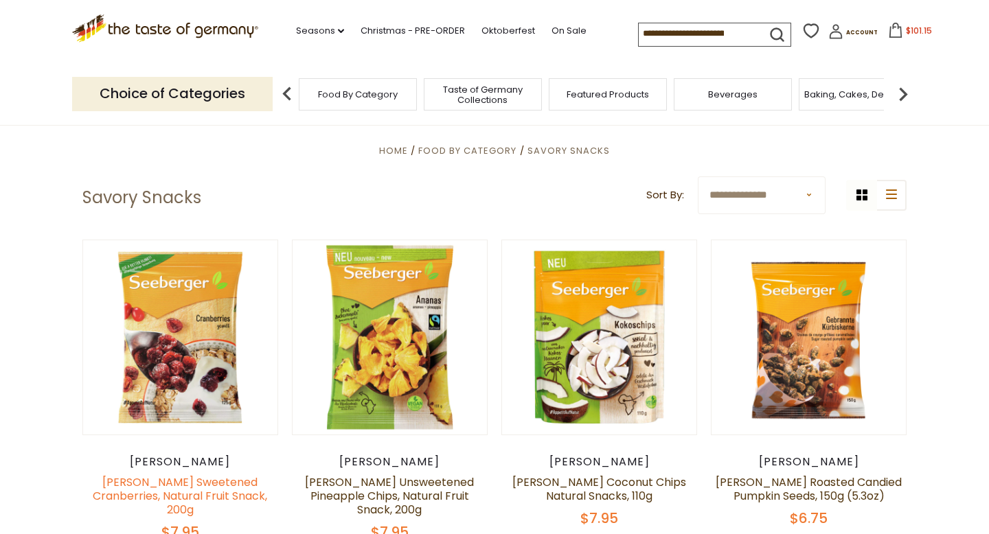
scroll to position [40, 0]
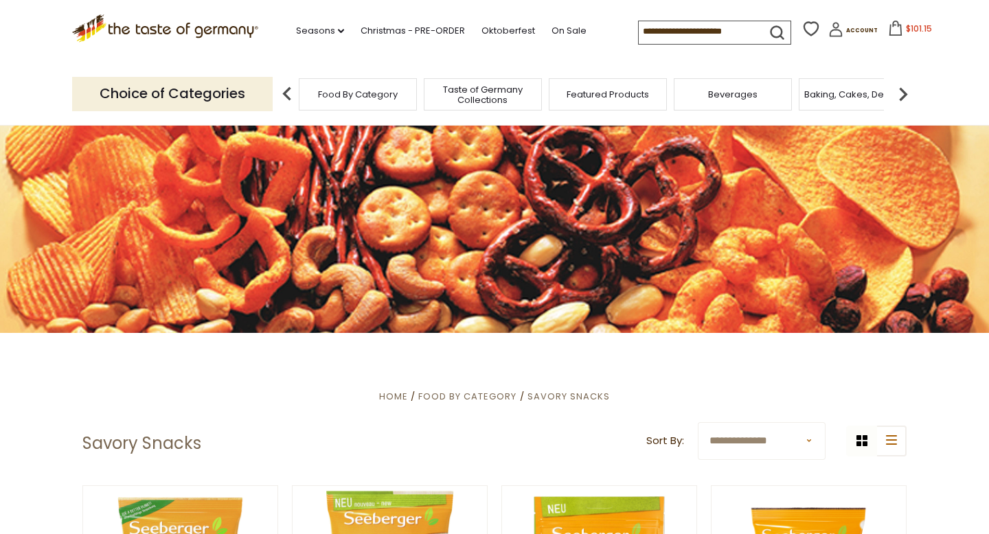
click at [910, 95] on img at bounding box center [903, 93] width 27 height 27
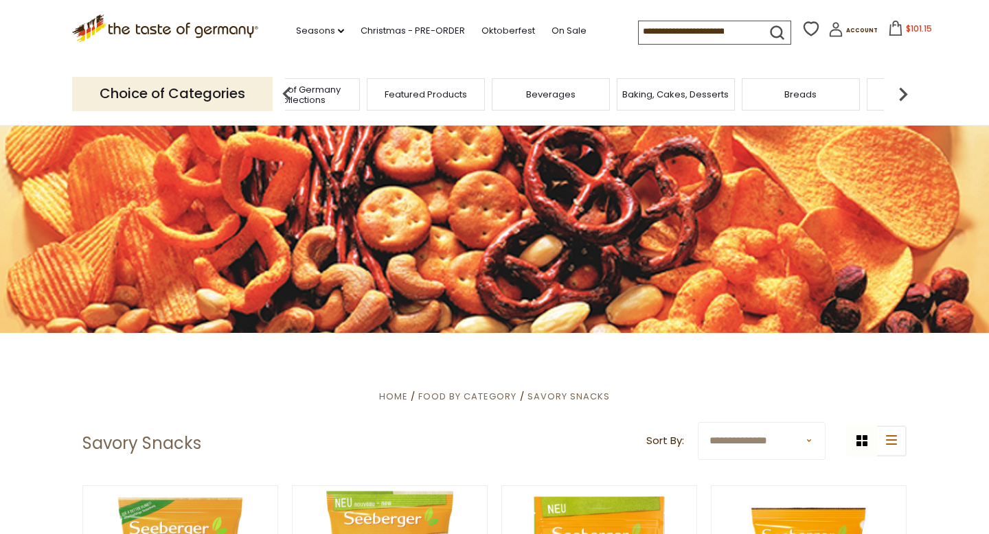
click at [910, 95] on img at bounding box center [903, 93] width 27 height 27
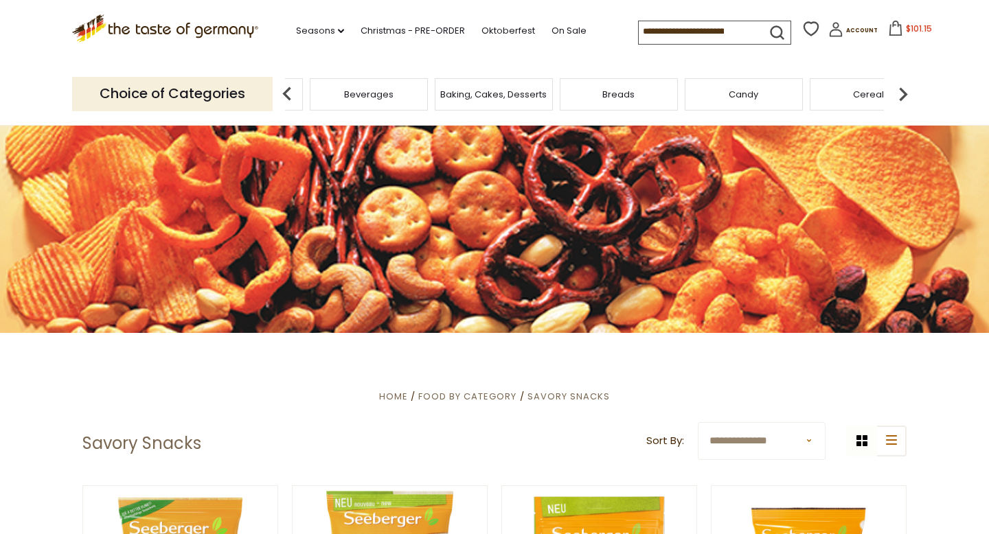
click at [910, 95] on img at bounding box center [903, 93] width 27 height 27
click at [910, 96] on img at bounding box center [903, 93] width 27 height 27
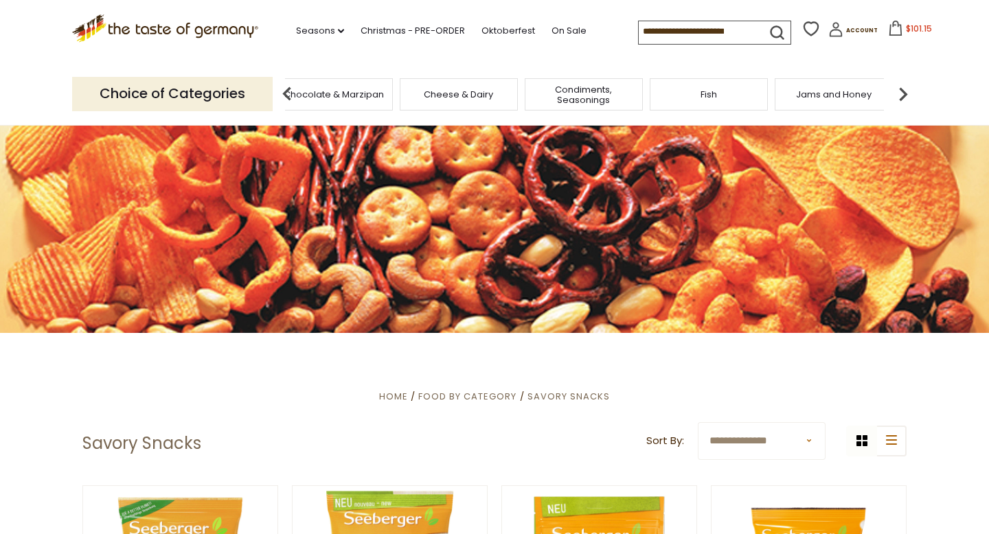
click at [910, 96] on img at bounding box center [903, 93] width 27 height 27
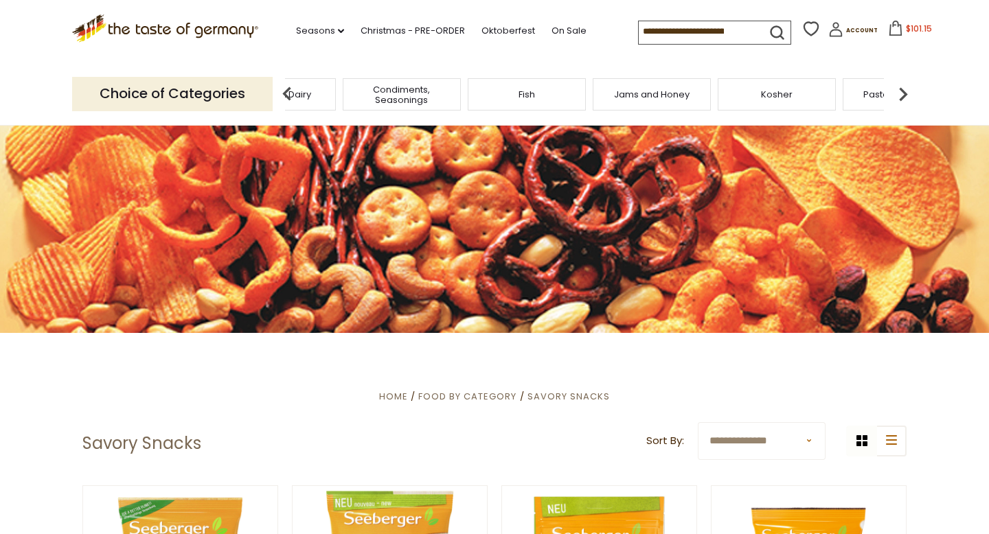
click at [899, 98] on img at bounding box center [903, 93] width 27 height 27
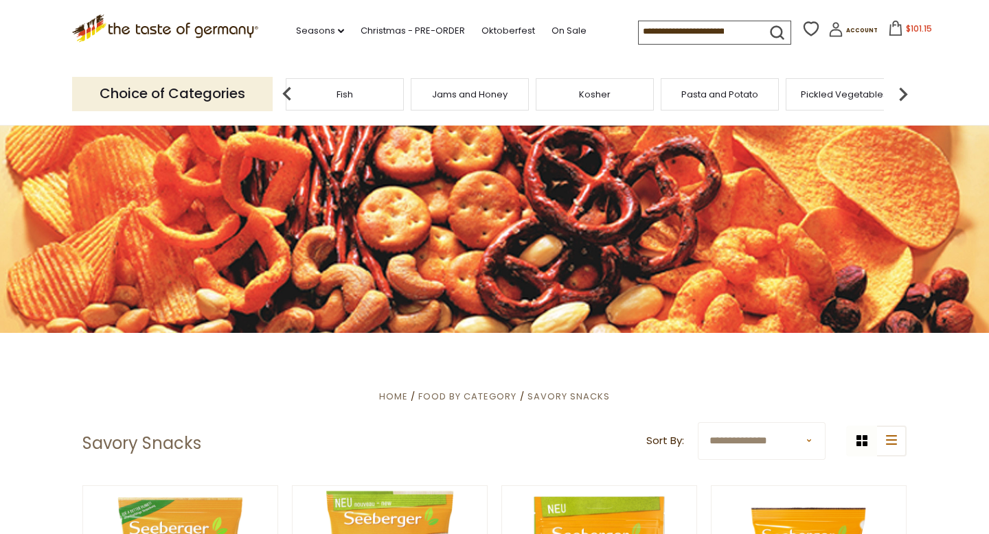
click at [899, 98] on img at bounding box center [903, 93] width 27 height 27
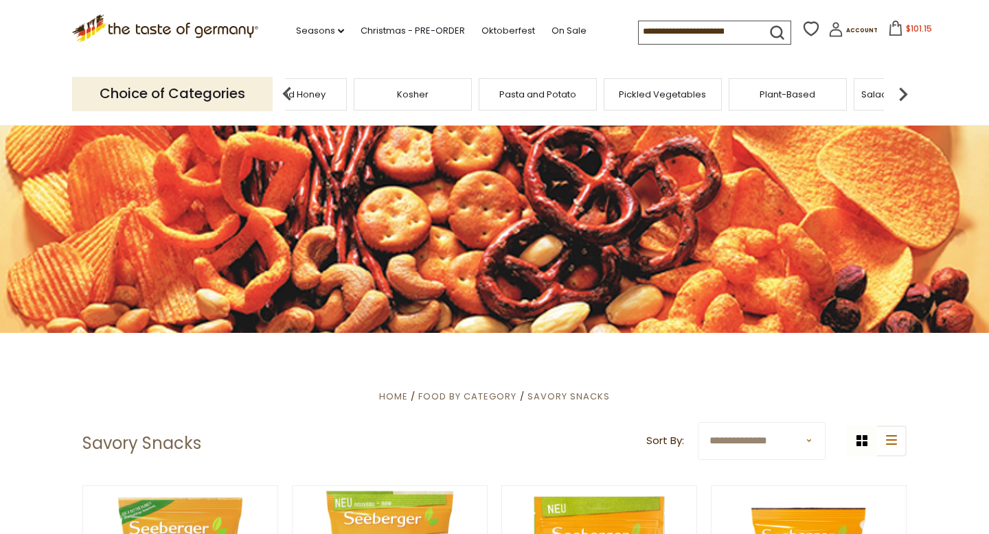
click at [899, 98] on img at bounding box center [903, 93] width 27 height 27
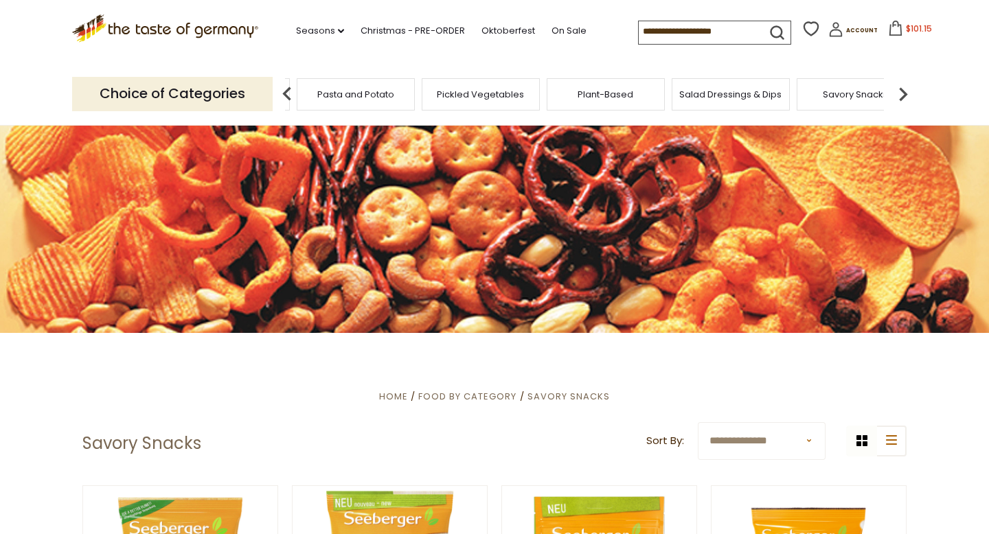
click at [899, 99] on img at bounding box center [903, 93] width 27 height 27
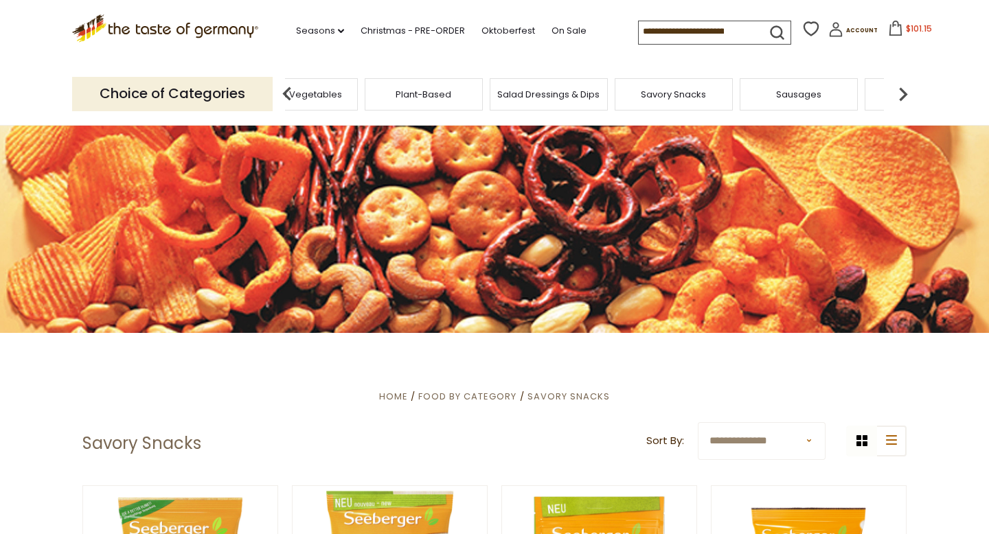
click at [807, 104] on div "Sausages" at bounding box center [799, 94] width 118 height 32
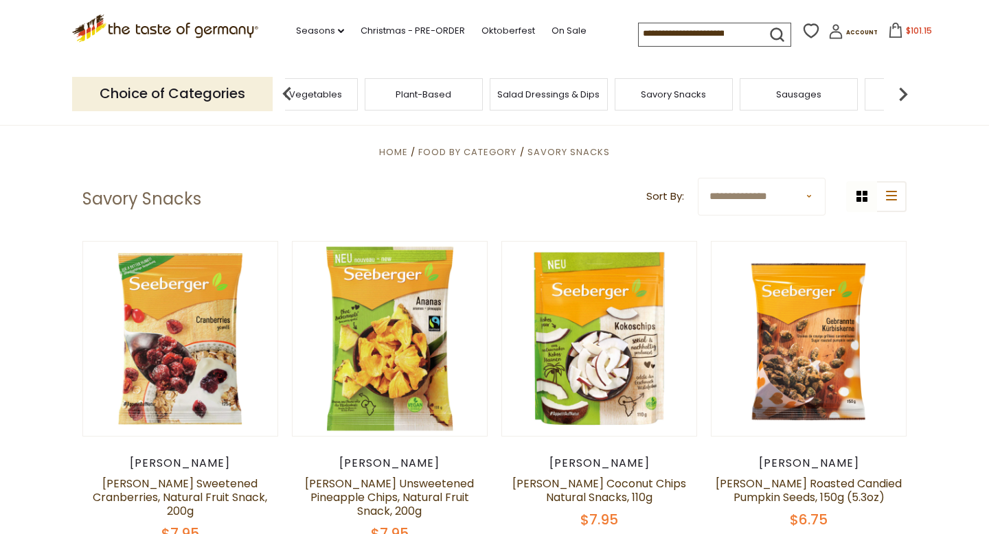
scroll to position [286, 0]
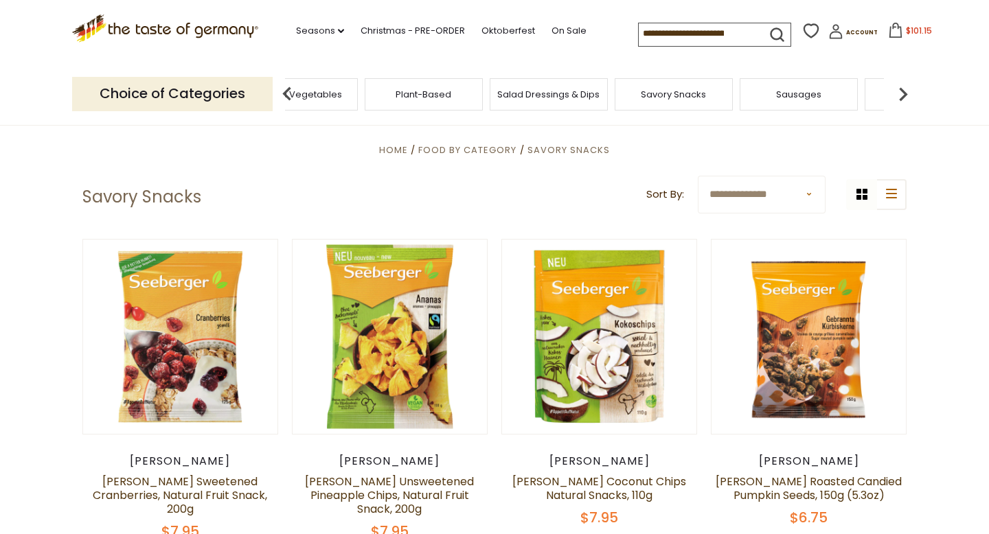
click at [798, 107] on div "Sausages" at bounding box center [799, 94] width 118 height 32
click at [800, 93] on span "Sausages" at bounding box center [809, 94] width 45 height 10
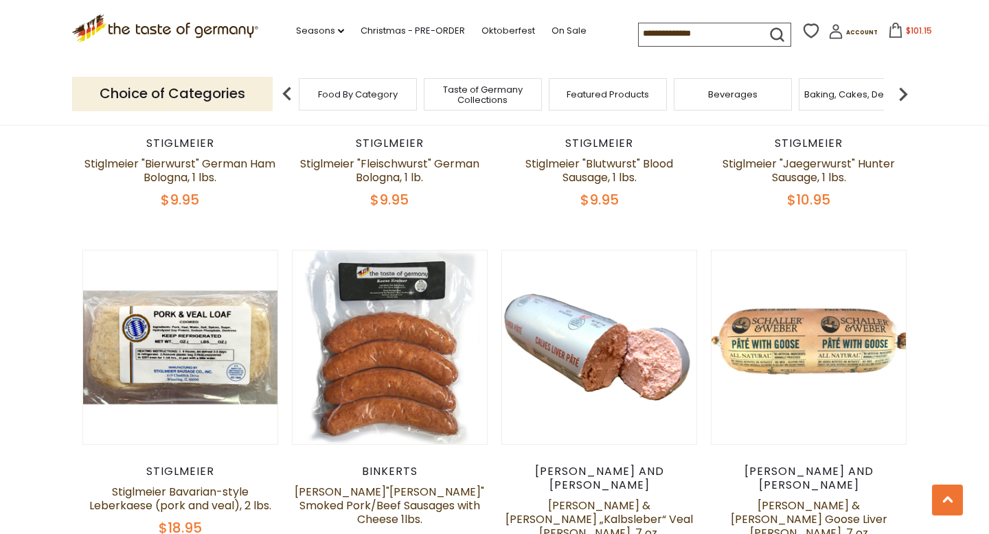
scroll to position [3117, 0]
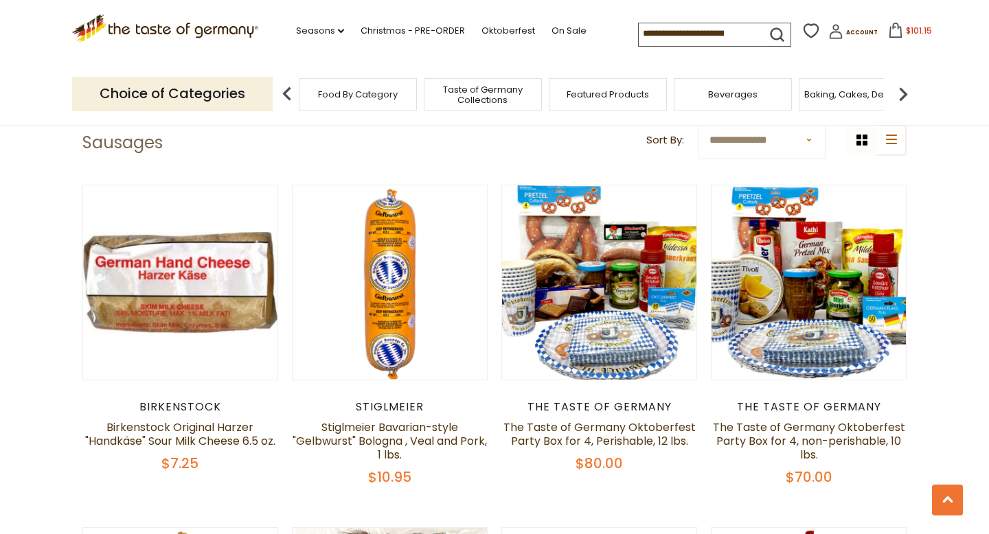
scroll to position [0, 0]
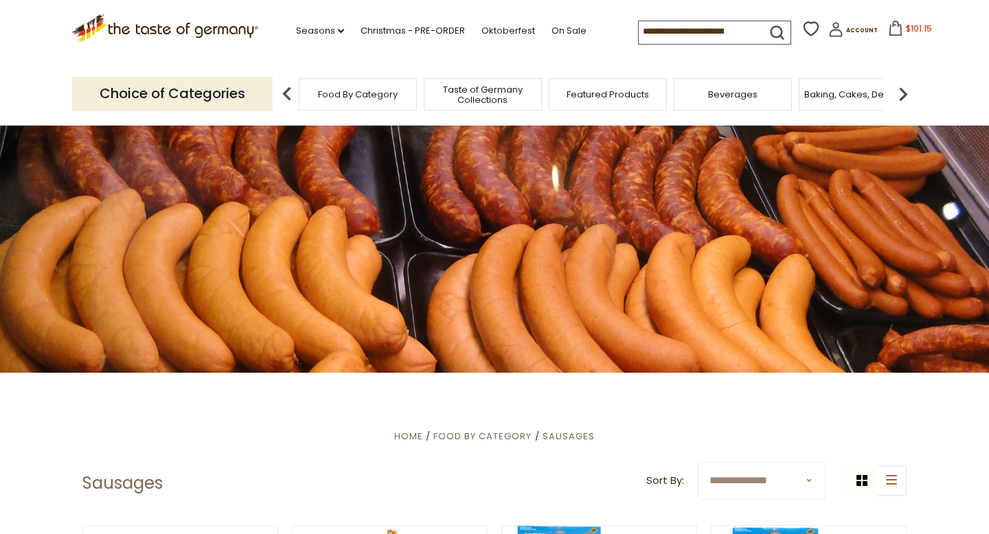
click at [898, 32] on icon at bounding box center [895, 28] width 15 height 15
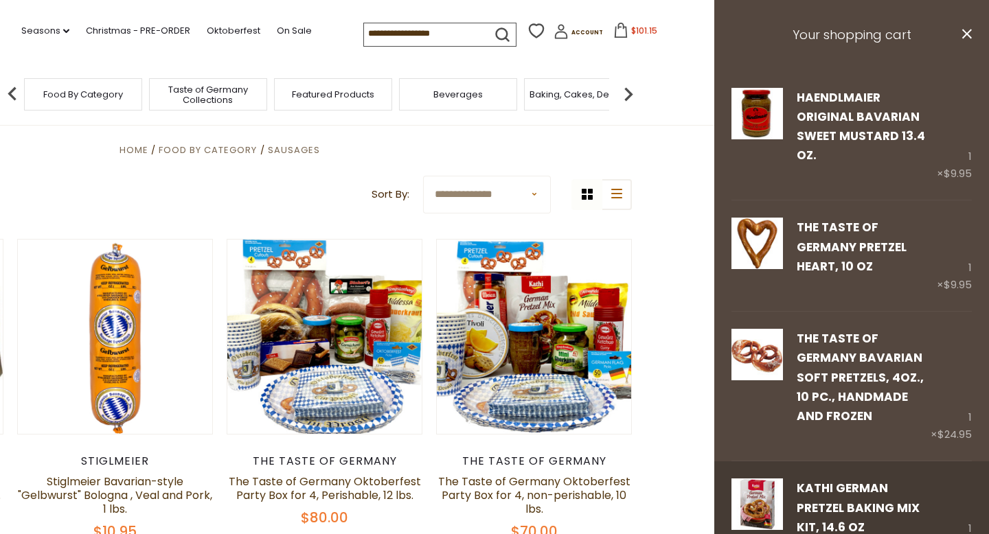
scroll to position [396, 0]
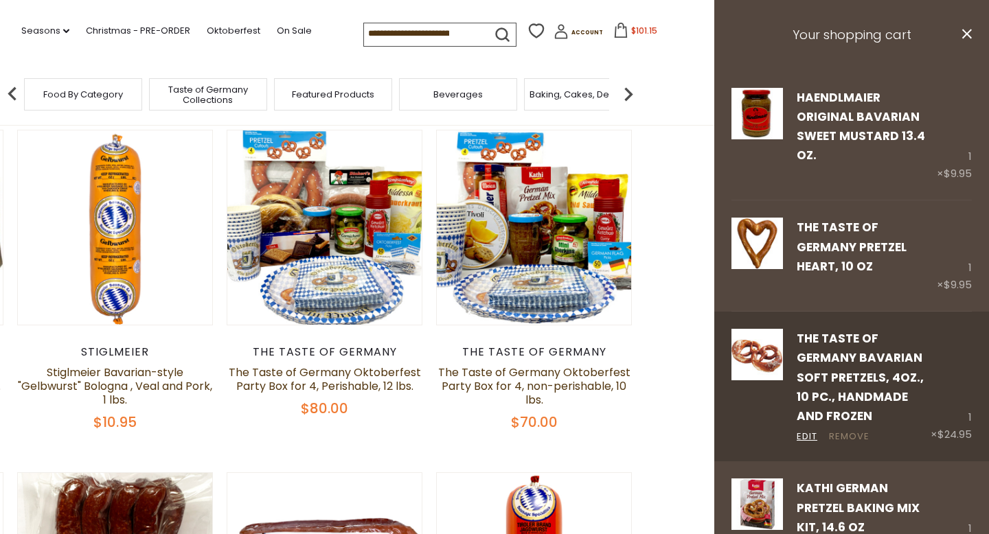
click at [856, 430] on link "Remove" at bounding box center [849, 437] width 41 height 14
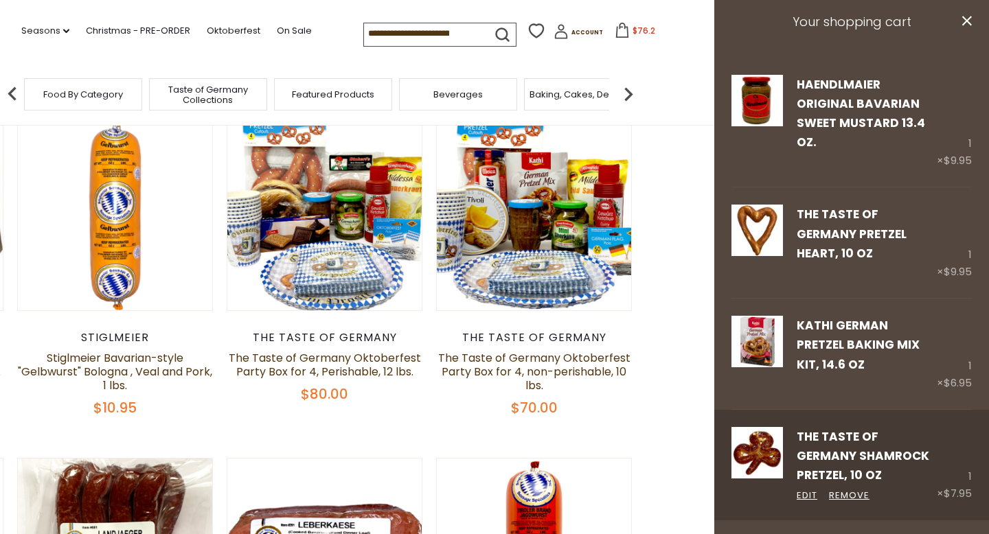
scroll to position [18, 0]
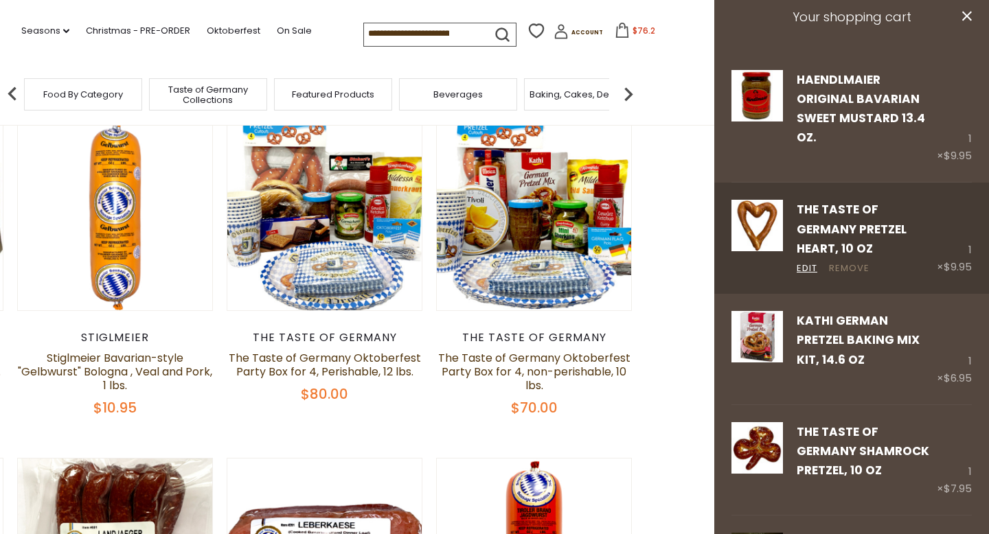
click at [852, 262] on link "Remove" at bounding box center [849, 269] width 41 height 14
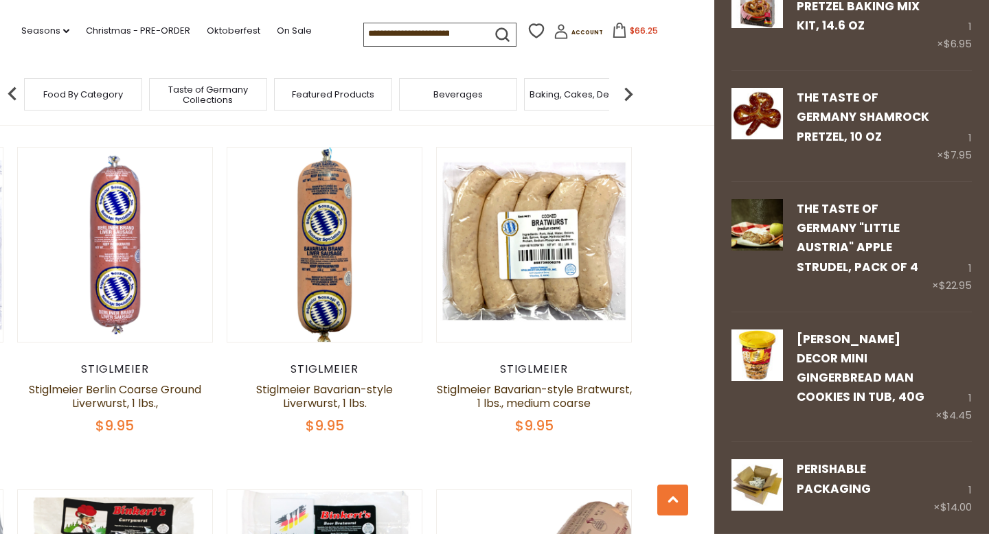
scroll to position [1066, 0]
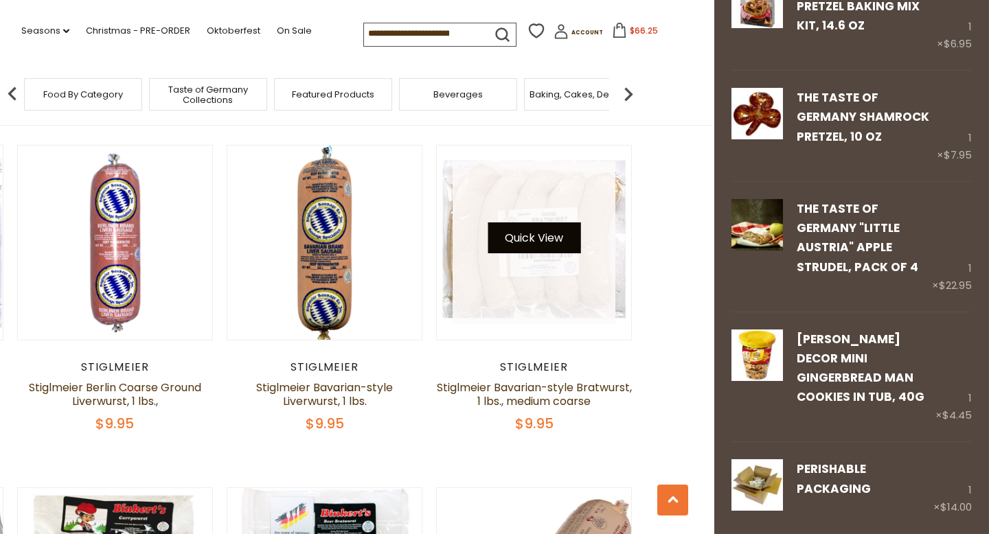
click at [541, 231] on button "Quick View" at bounding box center [534, 238] width 93 height 31
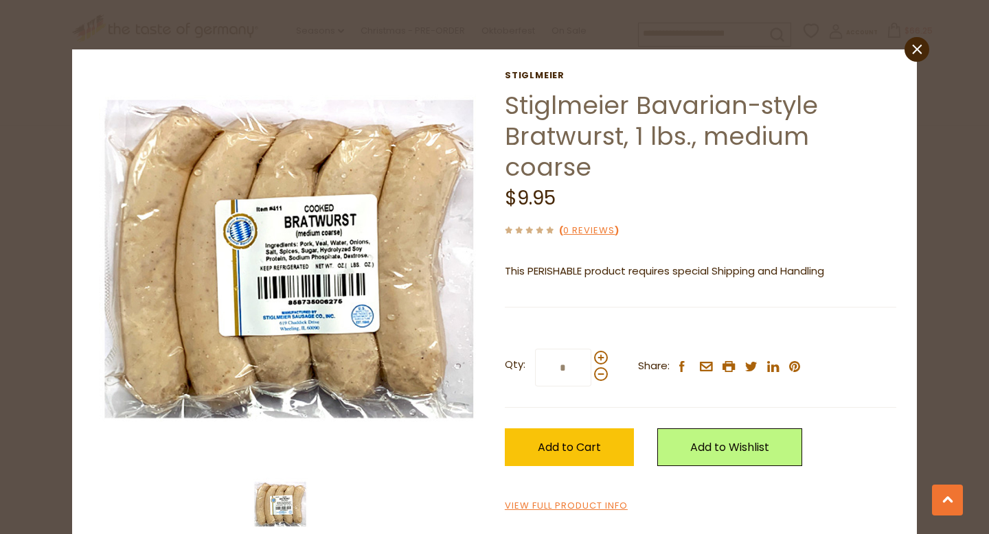
click at [556, 469] on div "Qty: * Share: facebook email printer twitter linkedin pinterest Add to Cart" at bounding box center [701, 407] width 392 height 159
click at [910, 52] on link "close" at bounding box center [917, 49] width 25 height 25
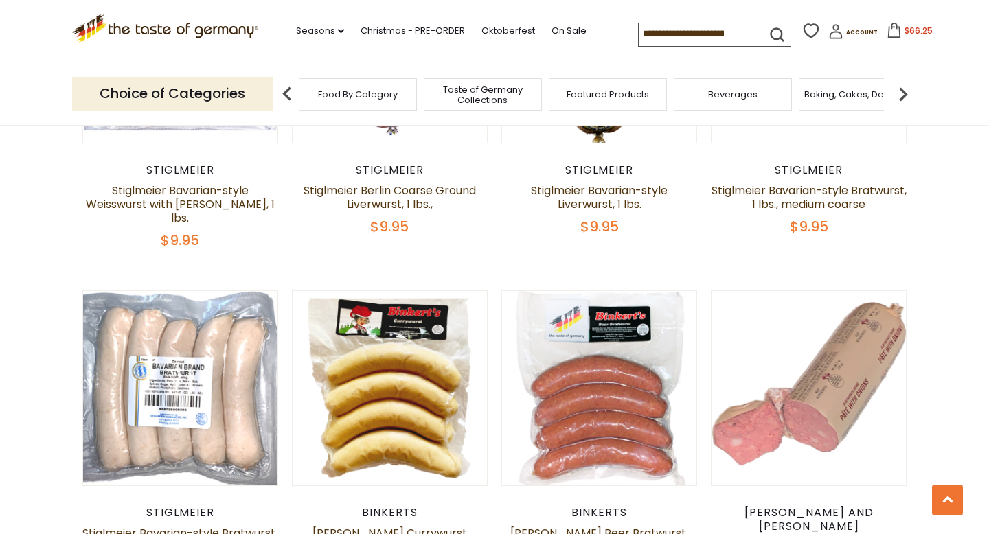
scroll to position [1344, 0]
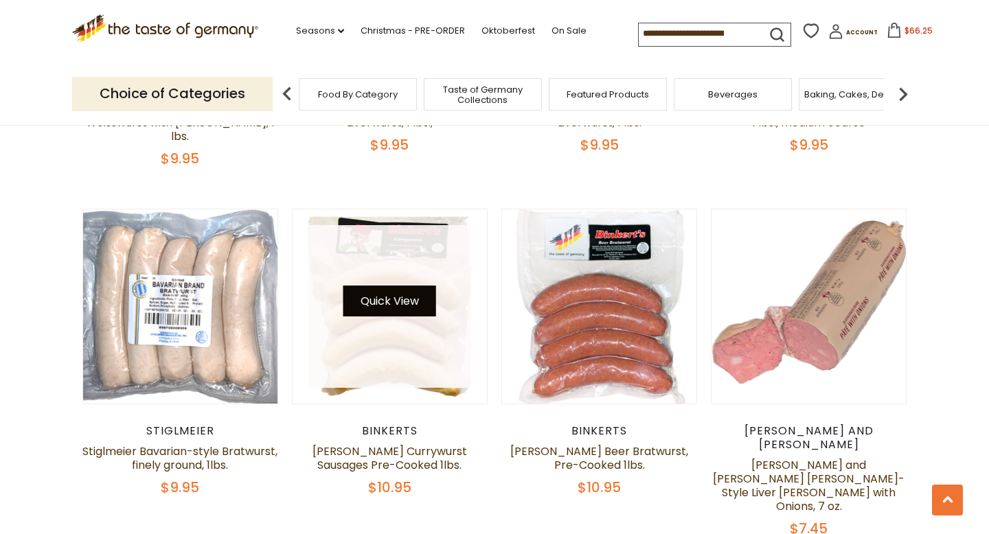
click at [398, 286] on button "Quick View" at bounding box center [389, 301] width 93 height 31
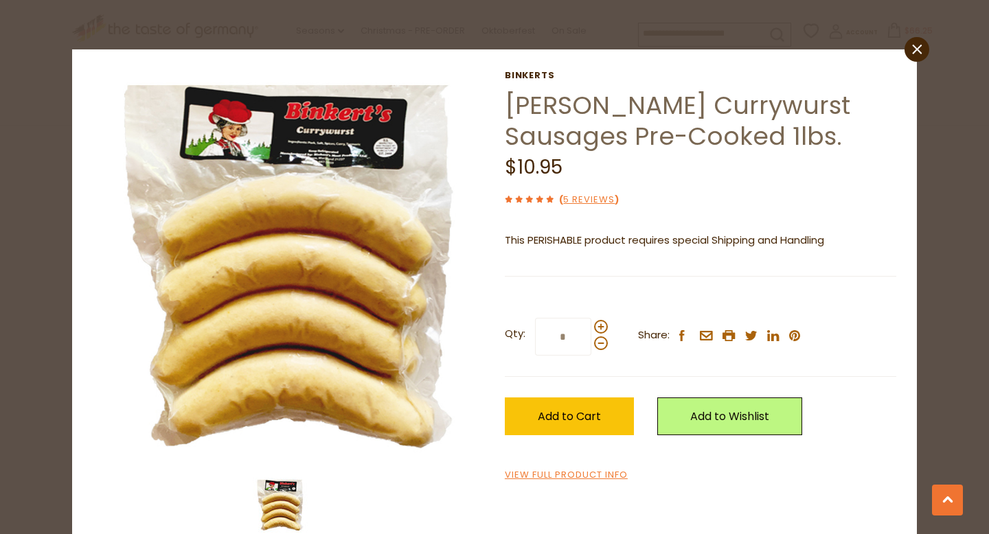
click at [904, 71] on div "Binkerts [PERSON_NAME] Currywurst Sausages Pre-Cooked 1lbs. $10.95 ( 5 Reviews …" at bounding box center [494, 307] width 824 height 474
click at [914, 54] on icon at bounding box center [917, 50] width 10 height 10
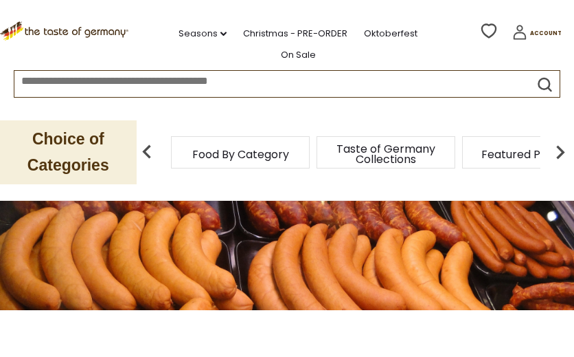
scroll to position [0, 0]
